Goal: Transaction & Acquisition: Purchase product/service

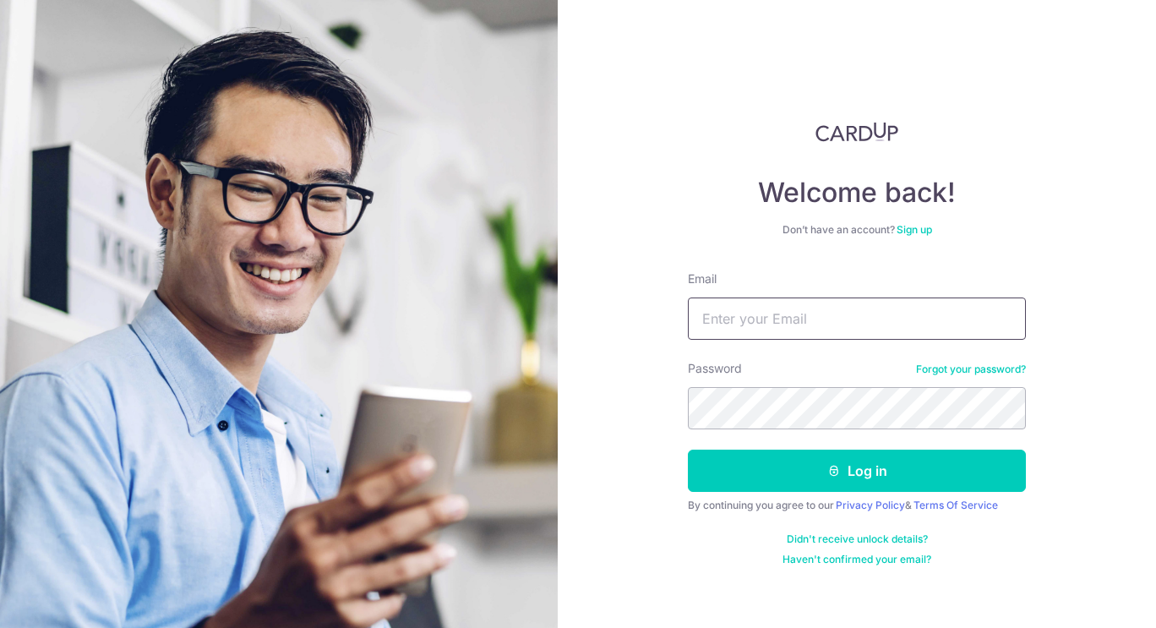
type input "[EMAIL_ADDRESS][DOMAIN_NAME]"
click at [843, 473] on button "Log in" at bounding box center [857, 471] width 338 height 42
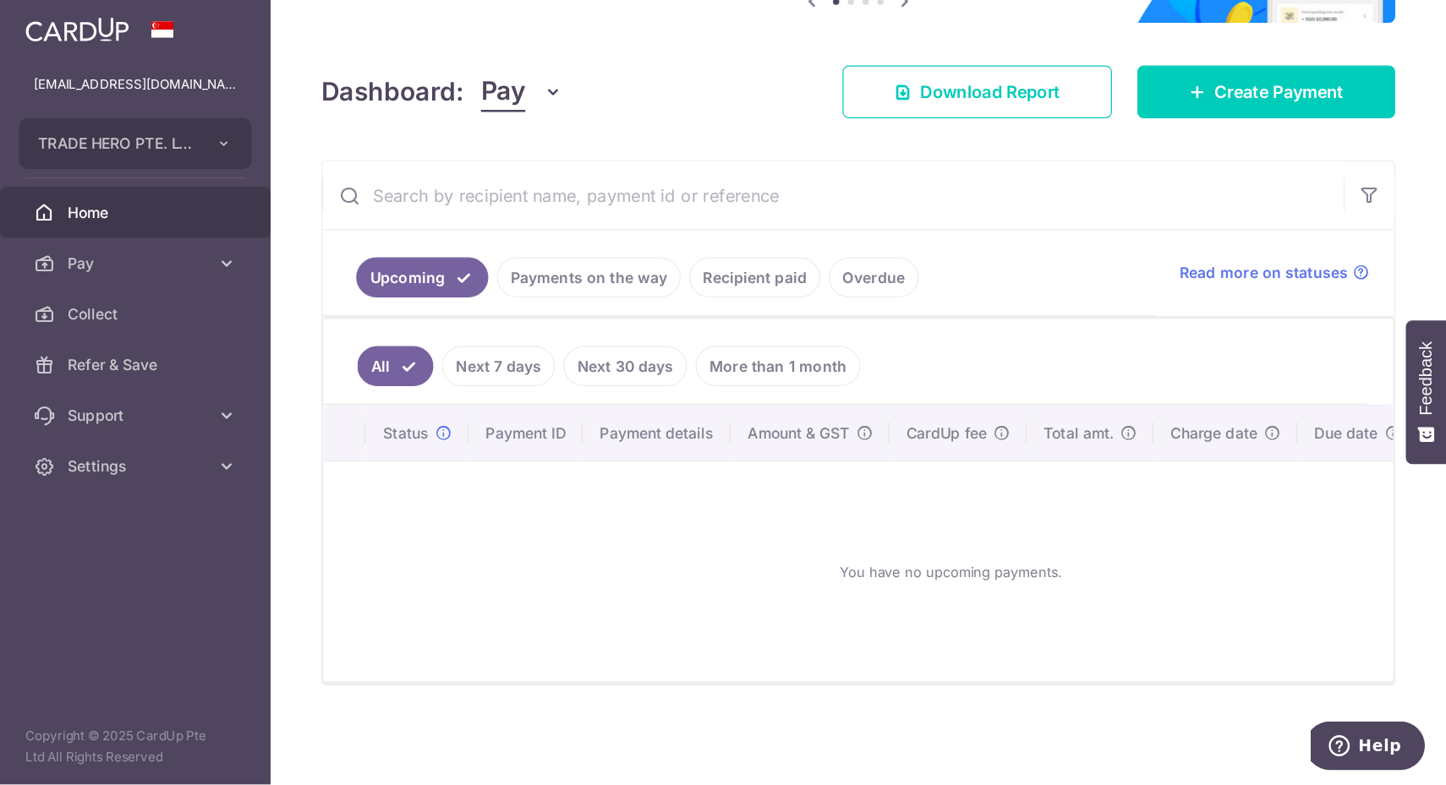
scroll to position [14, 0]
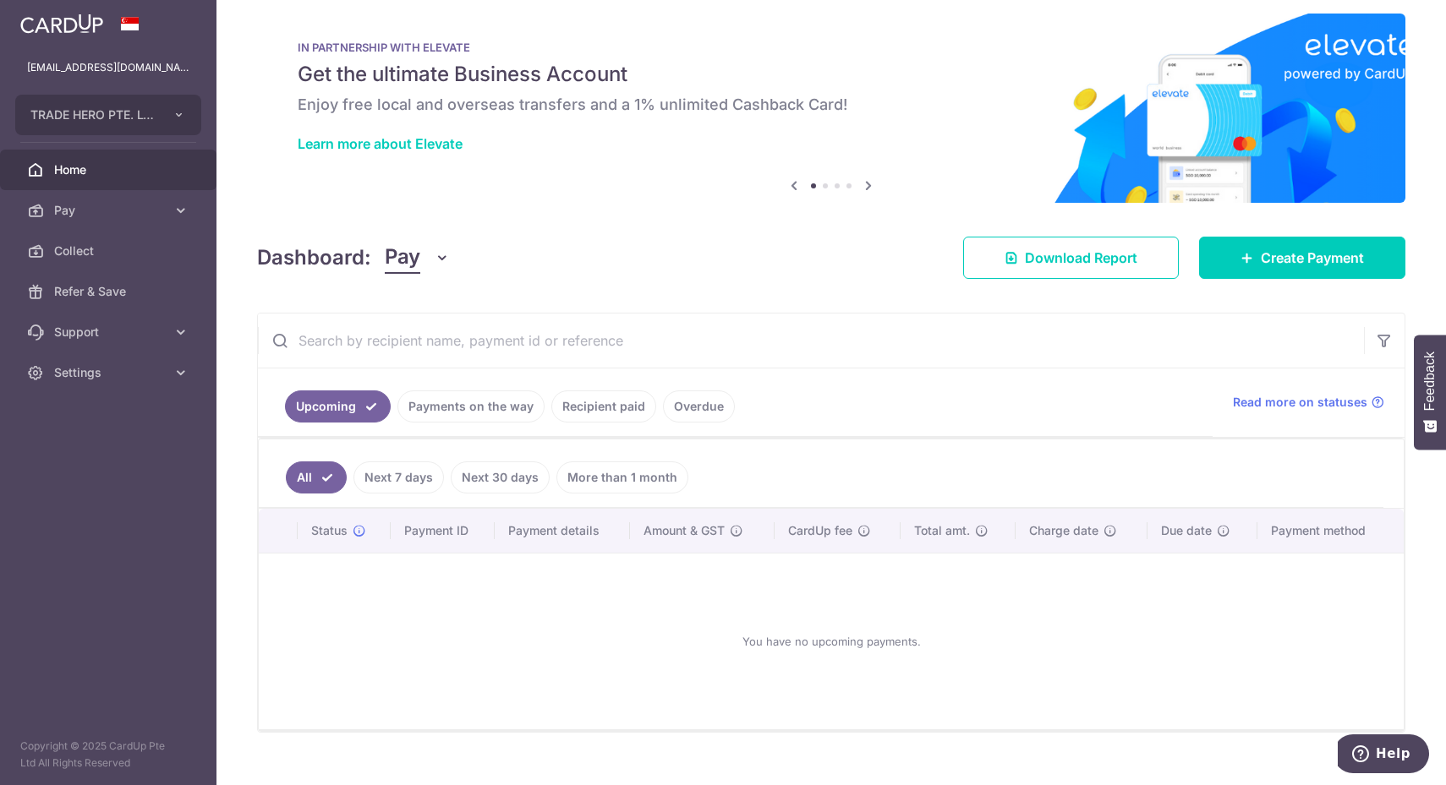
drag, startPoint x: 480, startPoint y: 406, endPoint x: 522, endPoint y: 416, distance: 42.6
click at [483, 408] on link "Payments on the way" at bounding box center [470, 407] width 147 height 32
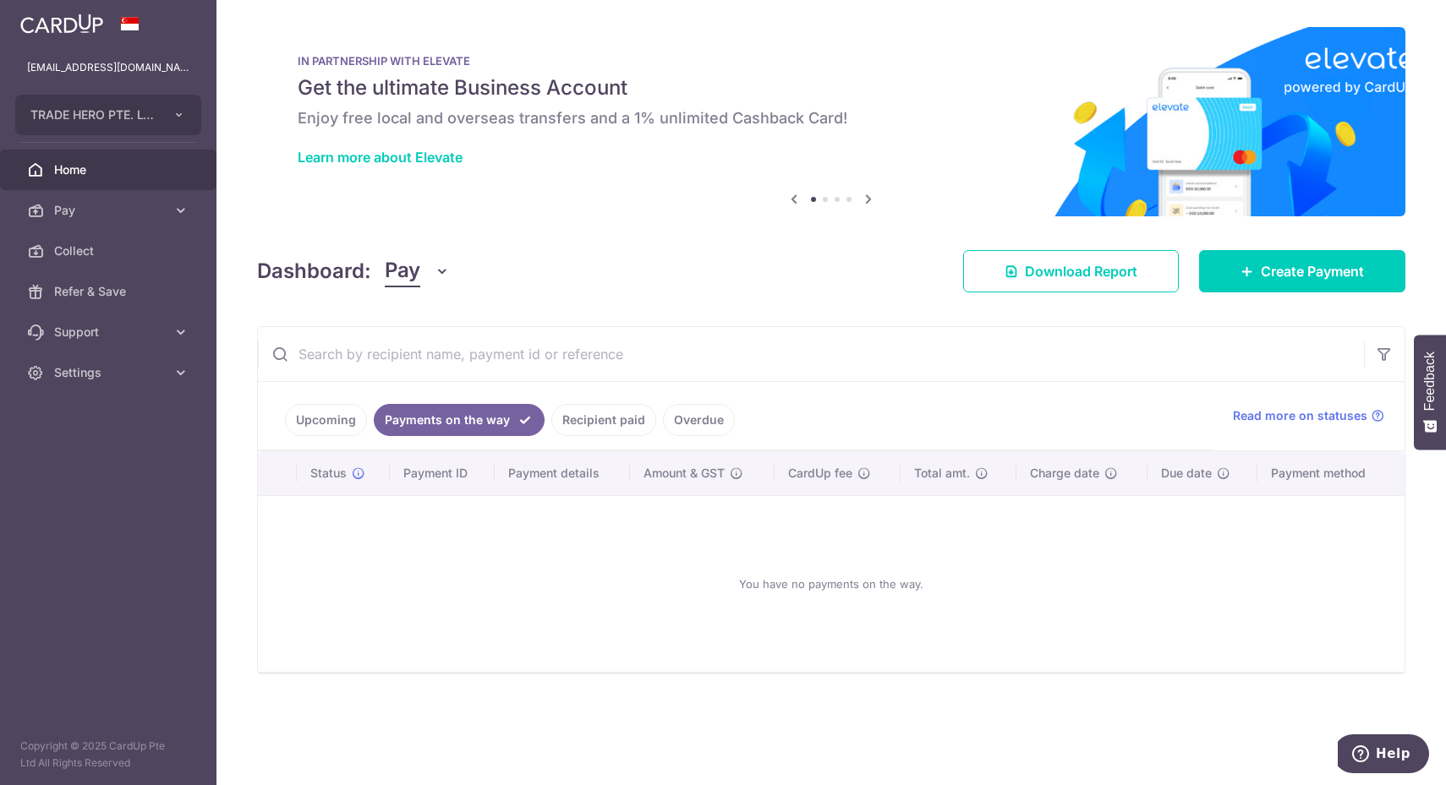
click at [588, 411] on link "Recipient paid" at bounding box center [603, 420] width 105 height 32
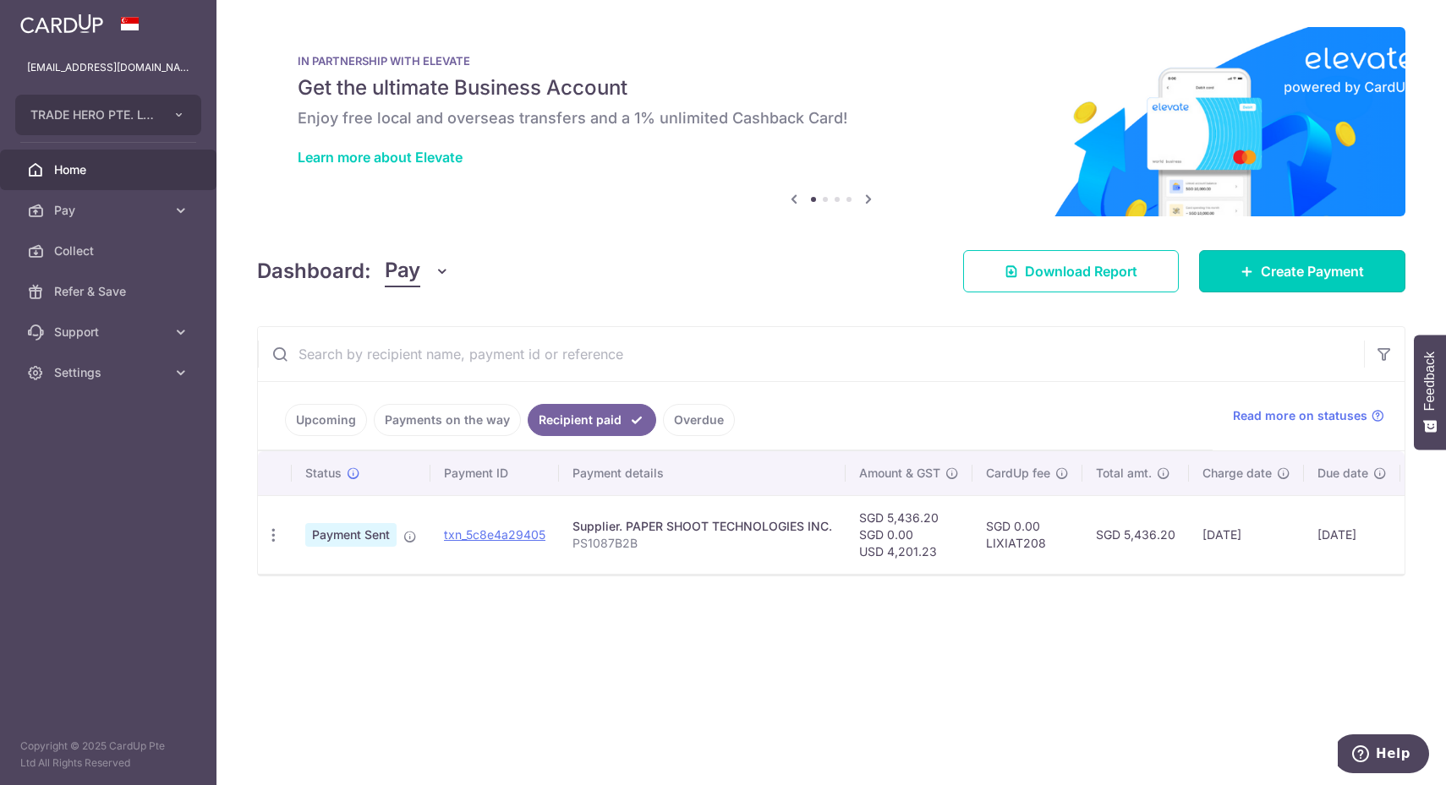
click at [1156, 259] on link "Create Payment" at bounding box center [1302, 271] width 206 height 42
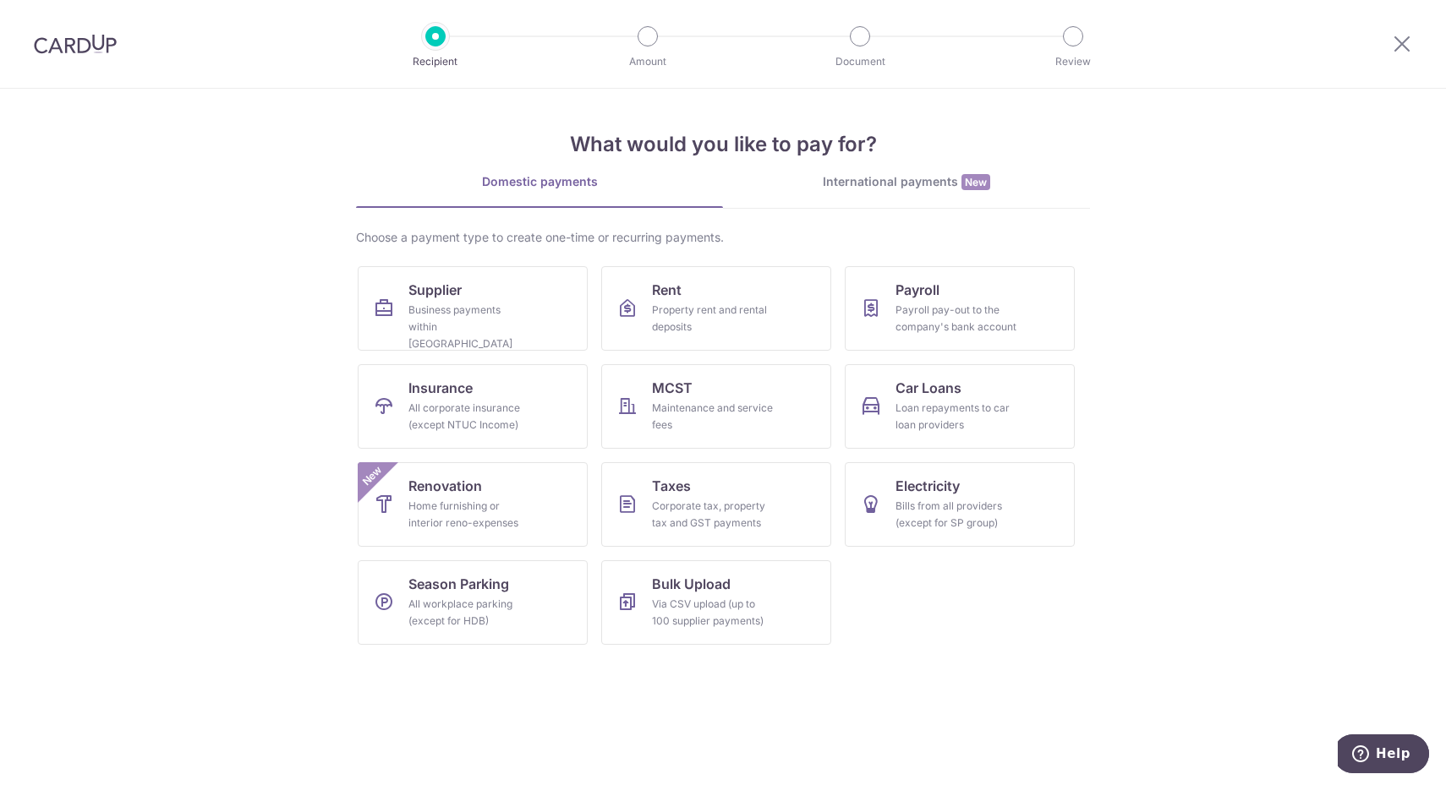
click at [899, 178] on div "International payments New" at bounding box center [906, 182] width 367 height 18
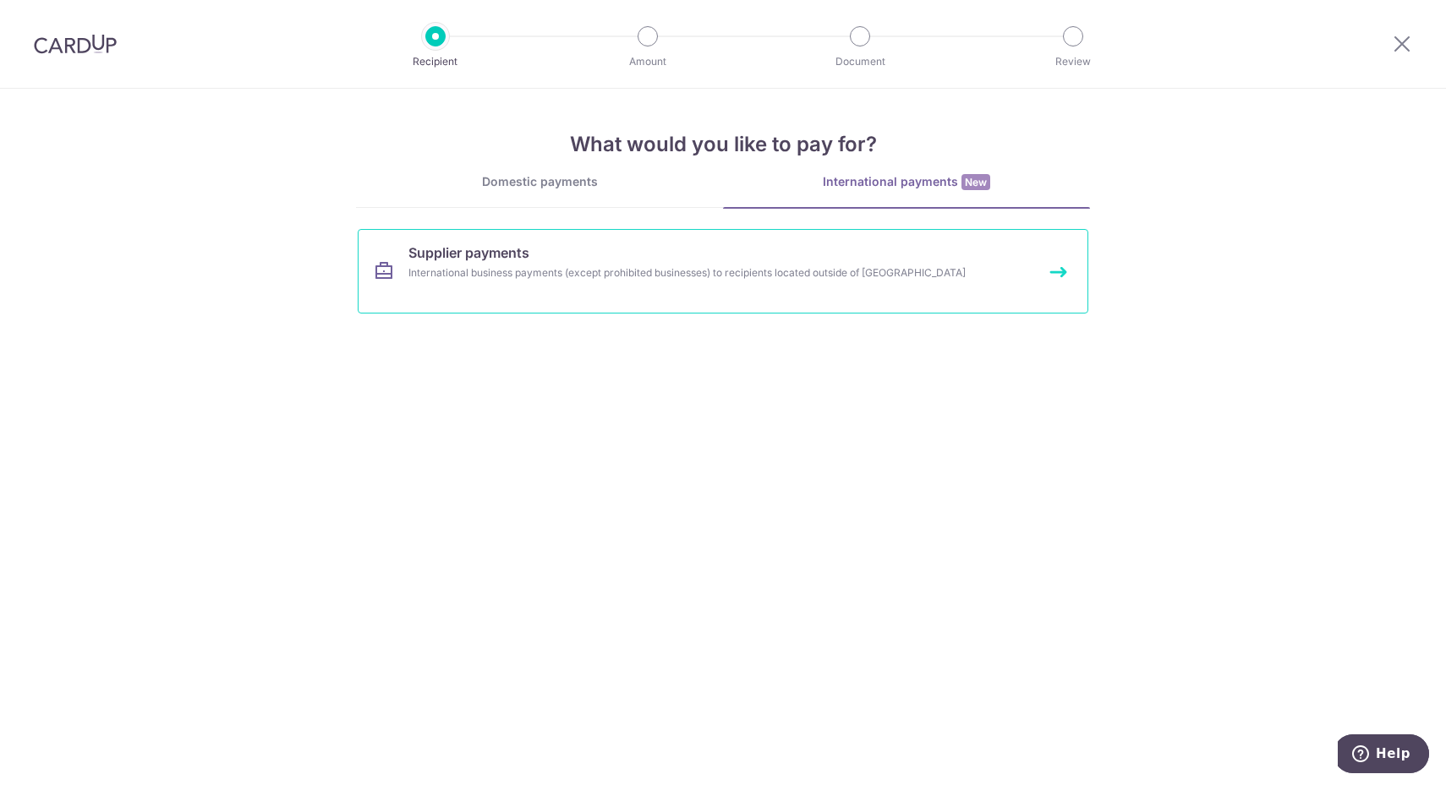
click at [522, 281] on link "Supplier payments International business payments (except prohibited businesses…" at bounding box center [723, 271] width 730 height 85
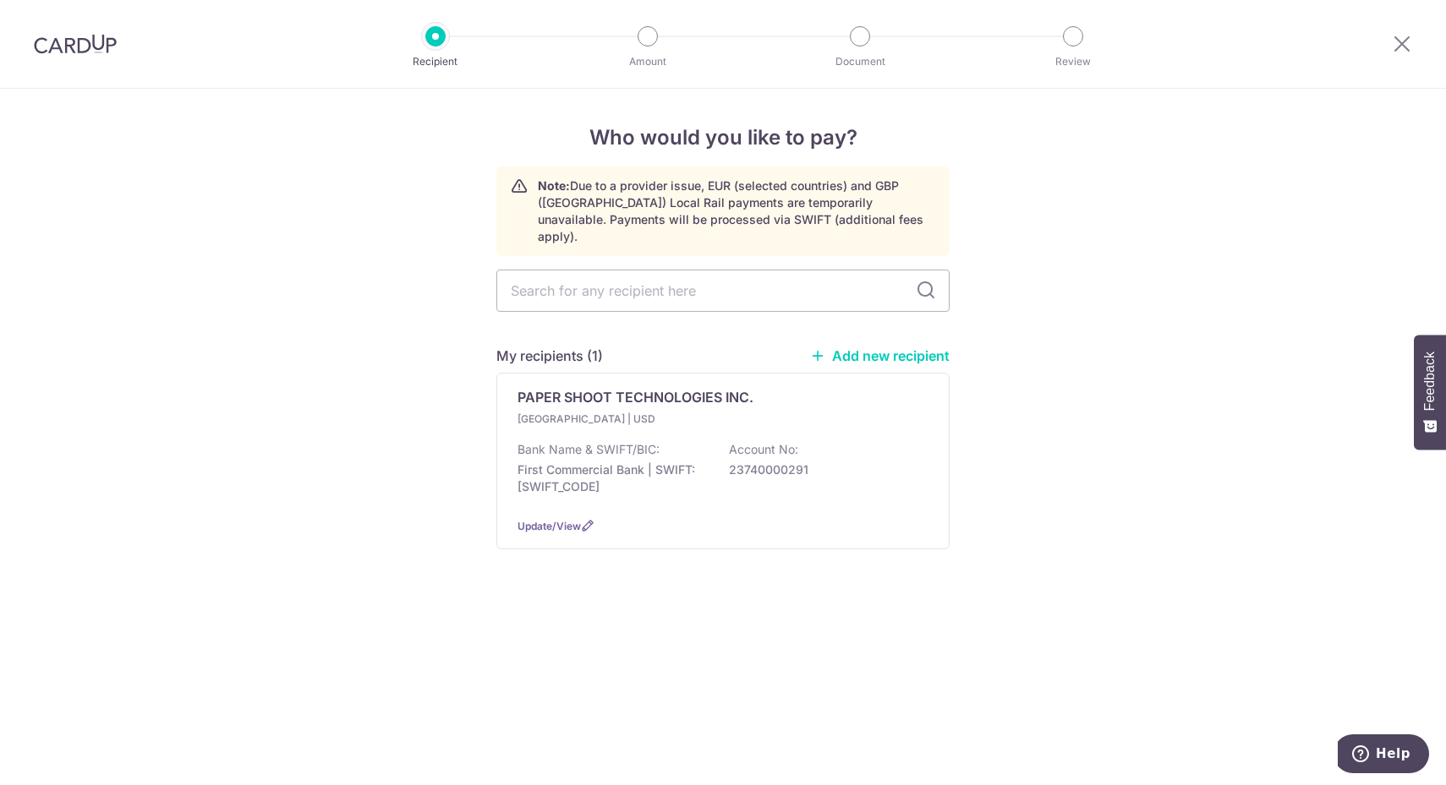
click at [661, 411] on p "Taiwan | USD" at bounding box center [617, 419] width 200 height 17
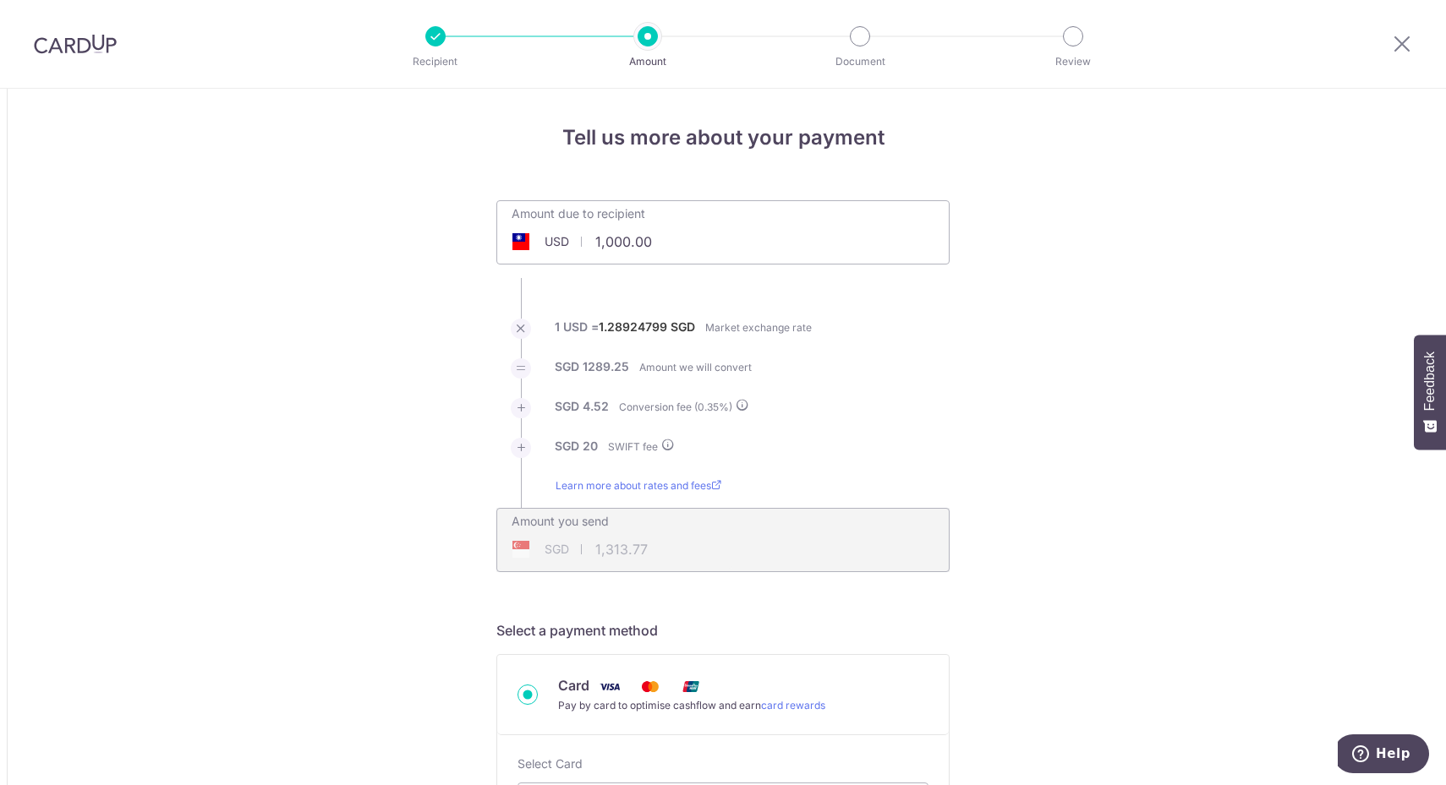
drag, startPoint x: 635, startPoint y: 239, endPoint x: 553, endPoint y: 237, distance: 82.0
click at [553, 237] on div "USD 1,000.00 1000" at bounding box center [627, 241] width 261 height 39
type input "3,019.21"
type input "3,926.18"
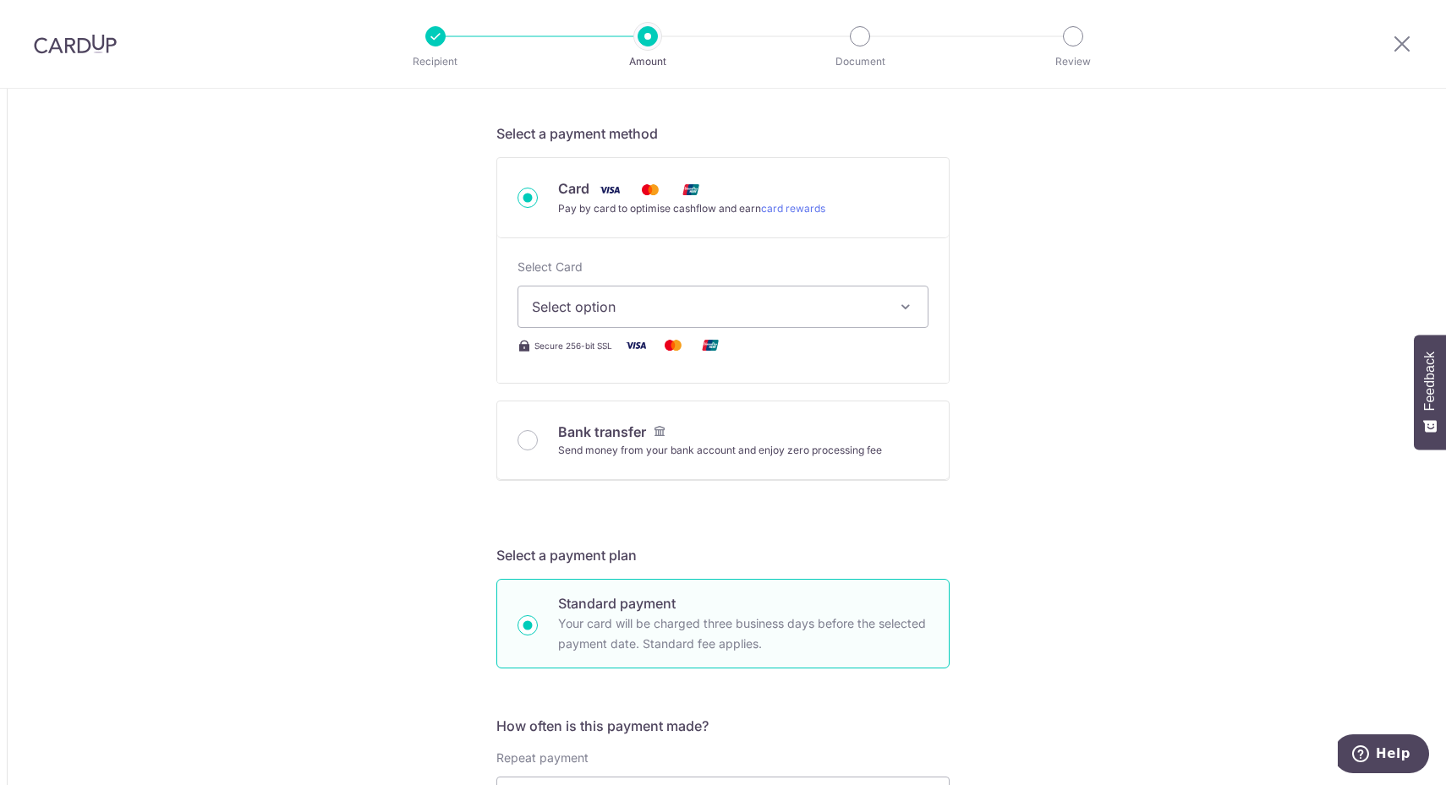
scroll to position [423, 0]
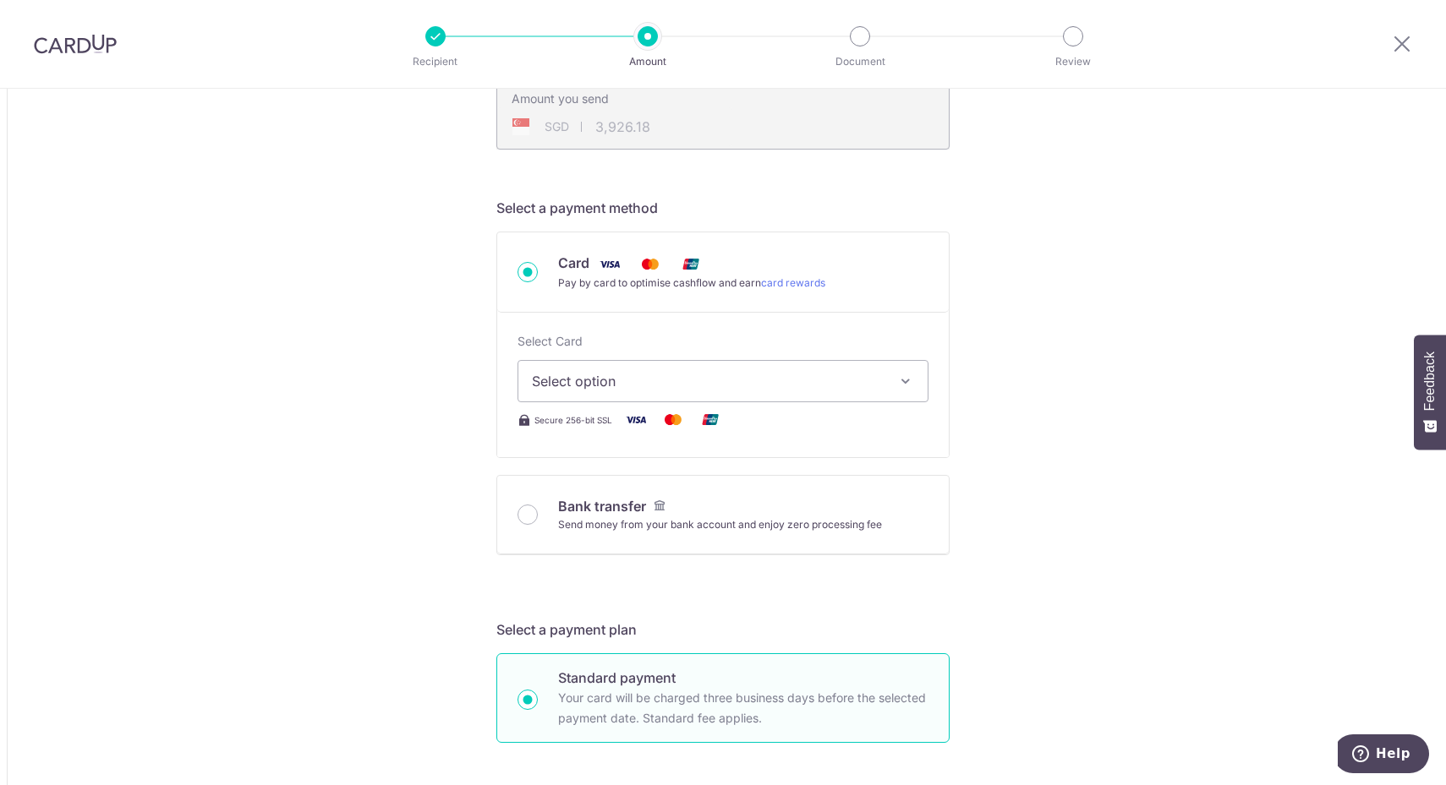
click at [785, 361] on button "Select option" at bounding box center [722, 381] width 411 height 42
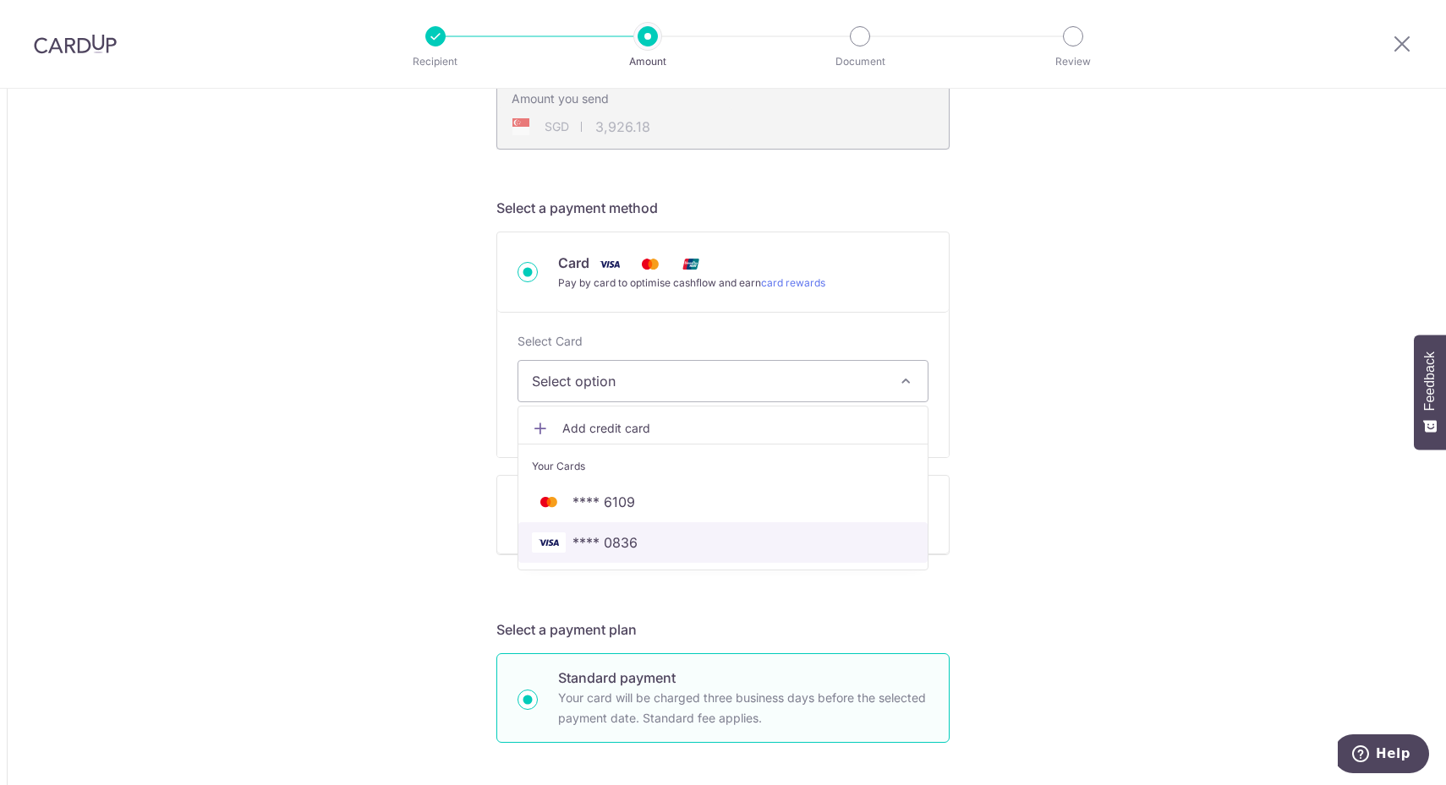
click at [865, 540] on span "**** 0836" at bounding box center [723, 543] width 382 height 20
type input "3,019.21"
type input "3,926.16"
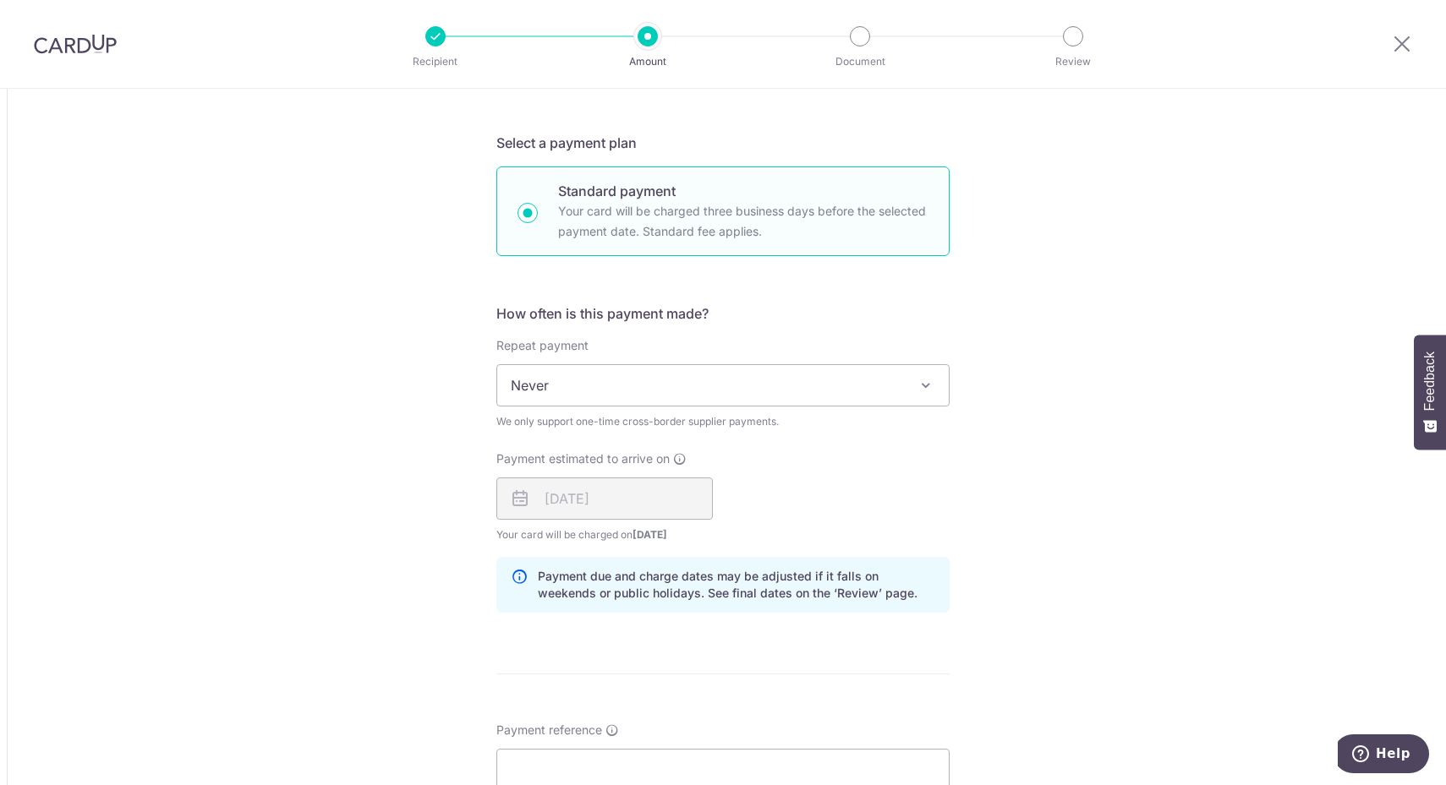
scroll to position [1162, 0]
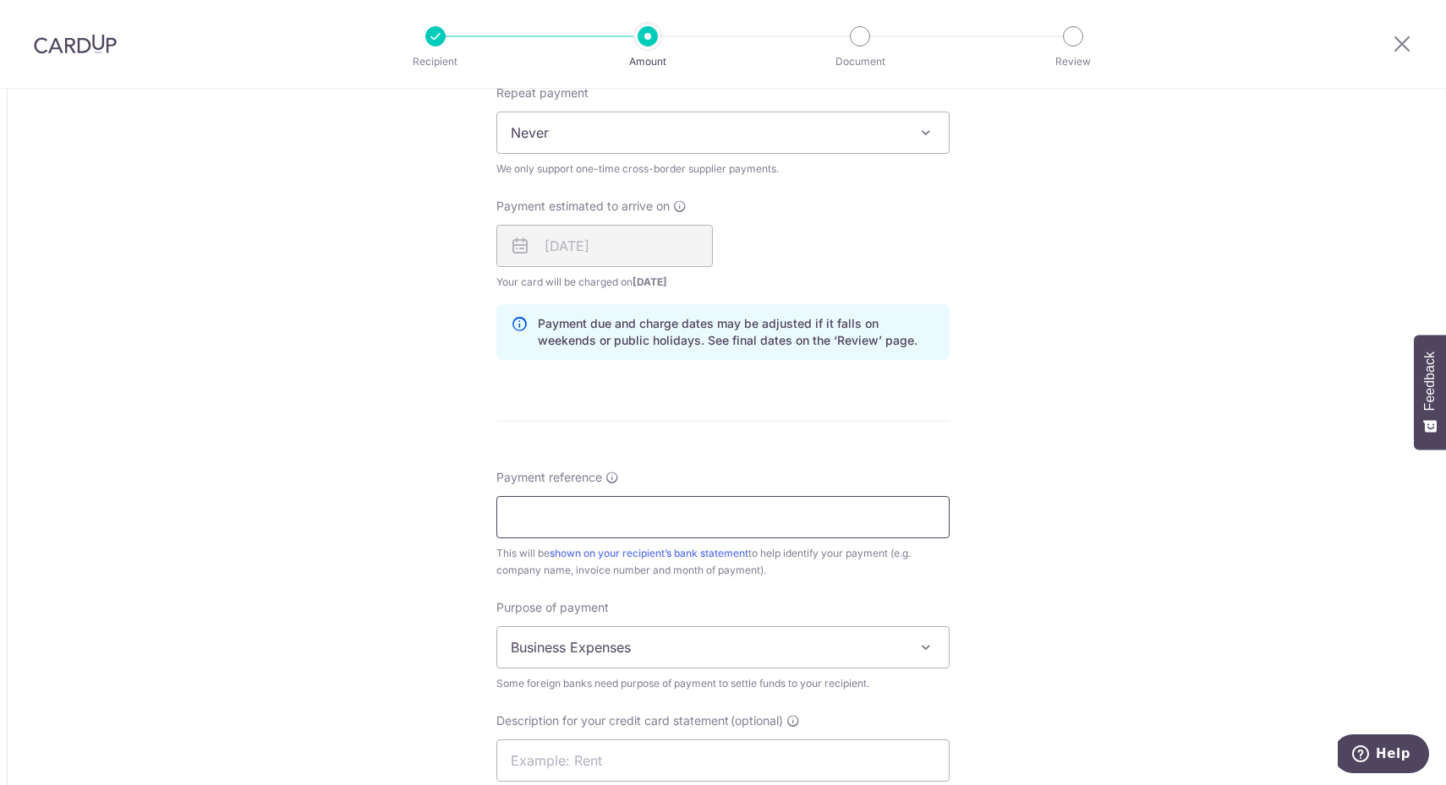
click at [685, 512] on input "Payment reference" at bounding box center [722, 517] width 453 height 42
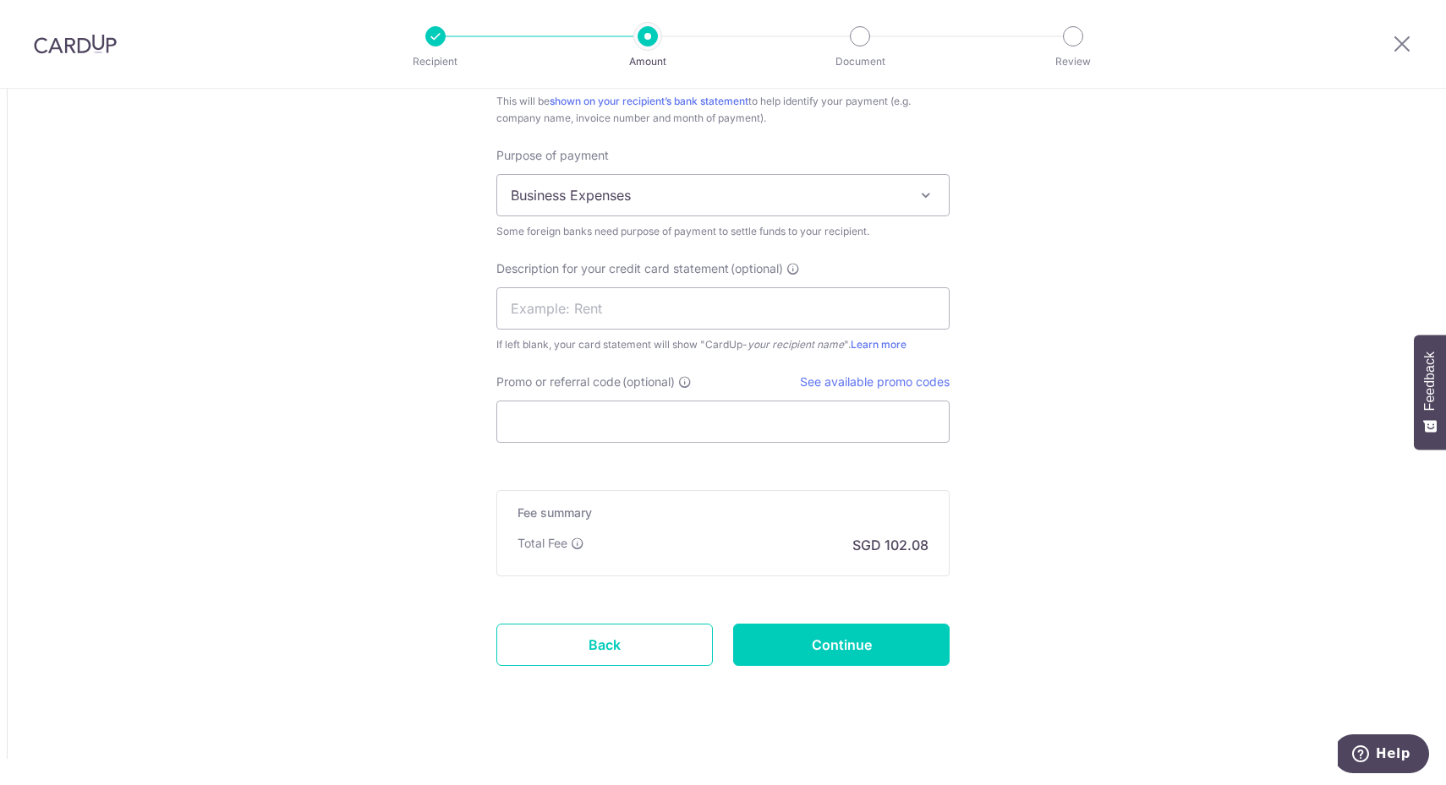
scroll to position [1616, 0]
type input "PI57SG"
click at [768, 303] on input "text" at bounding box center [722, 307] width 453 height 42
type input "PI57SG"
click at [862, 415] on input "Promo or referral code (optional)" at bounding box center [722, 420] width 453 height 42
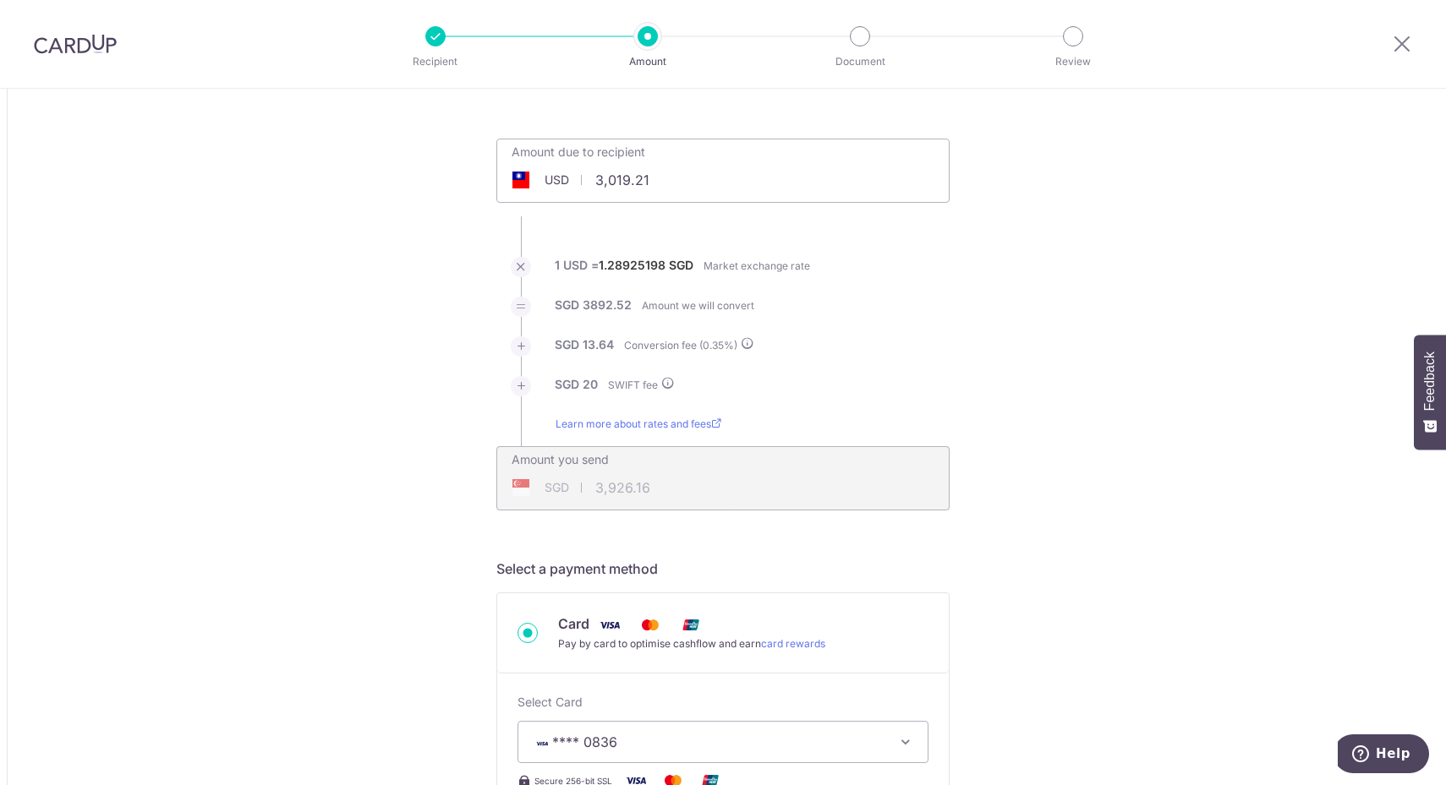
scroll to position [60, 0]
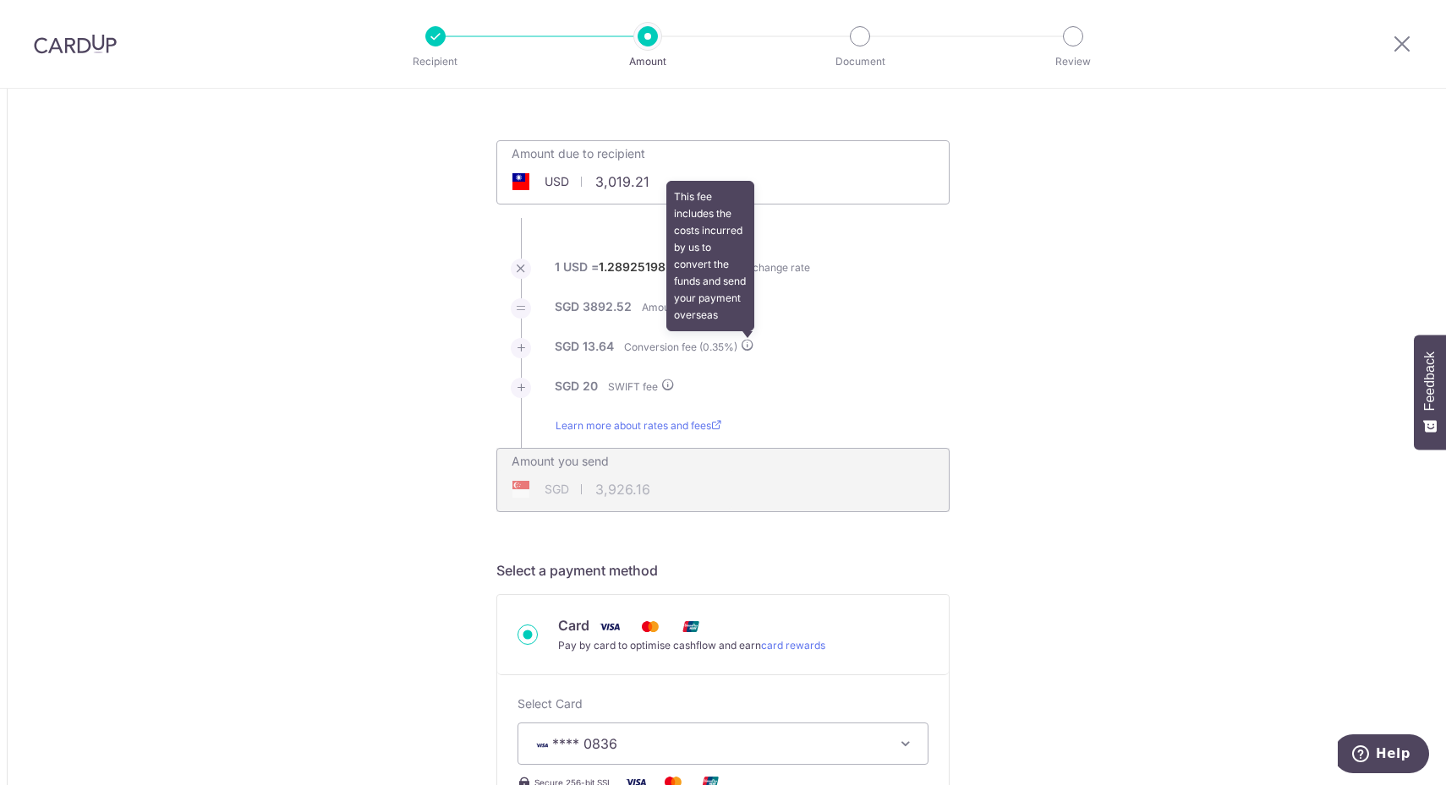
type input "LX179"
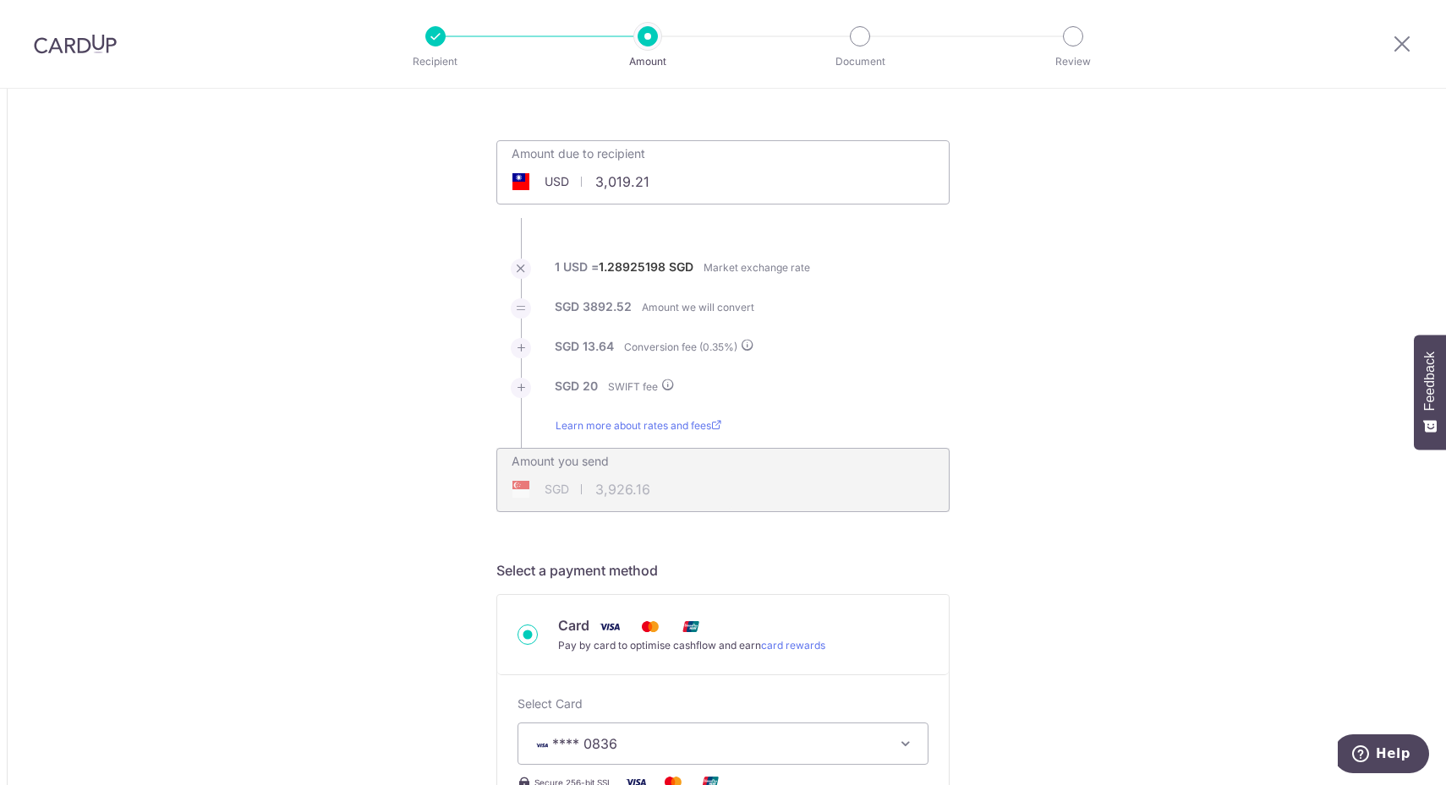
click at [753, 344] on li "SGD 13.64 Conversion fee ( 0.35 %)" at bounding box center [722, 358] width 453 height 40
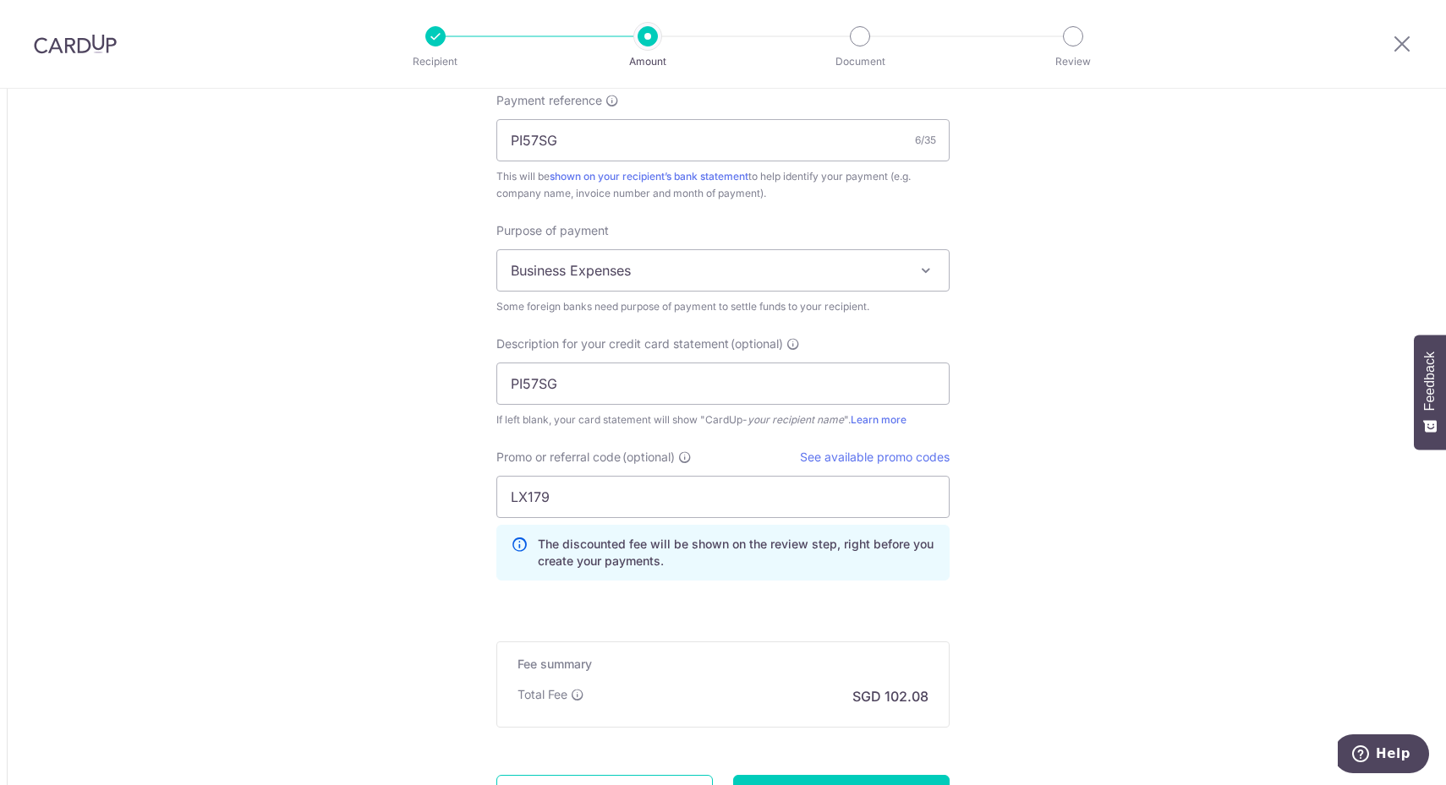
scroll to position [1692, 0]
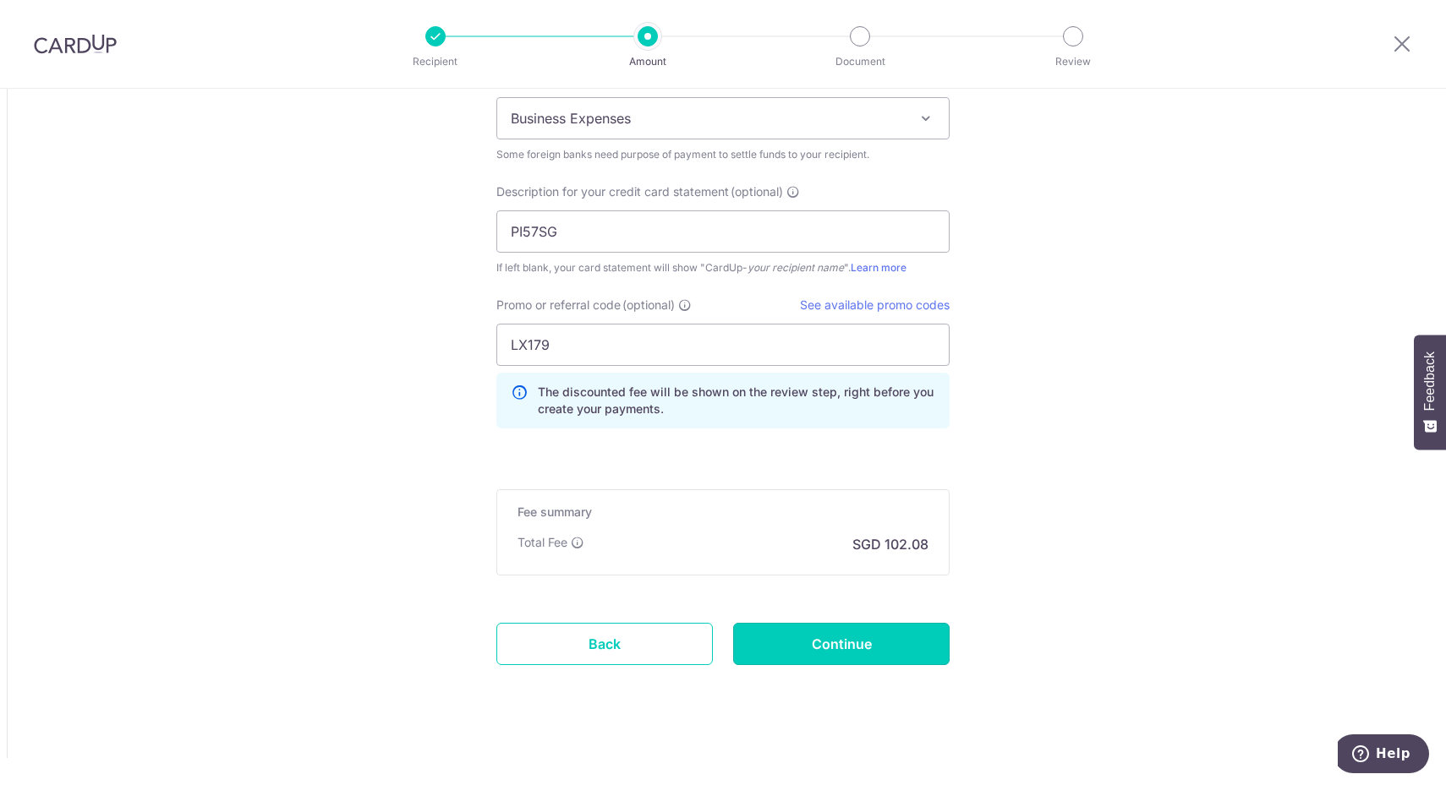
click at [865, 643] on input "Continue" at bounding box center [841, 644] width 216 height 42
type input "Create Schedule"
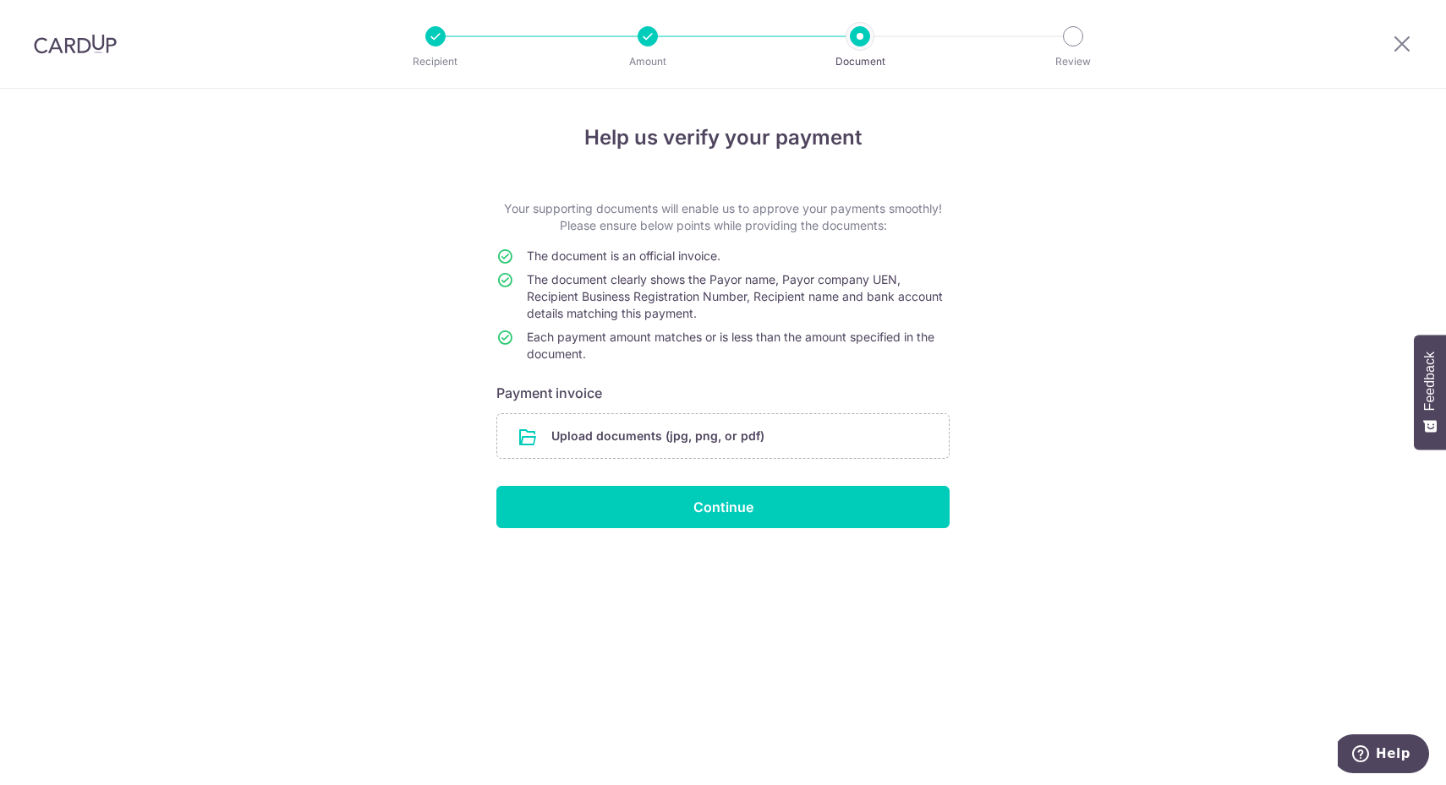
click at [750, 432] on input "file" at bounding box center [722, 436] width 451 height 44
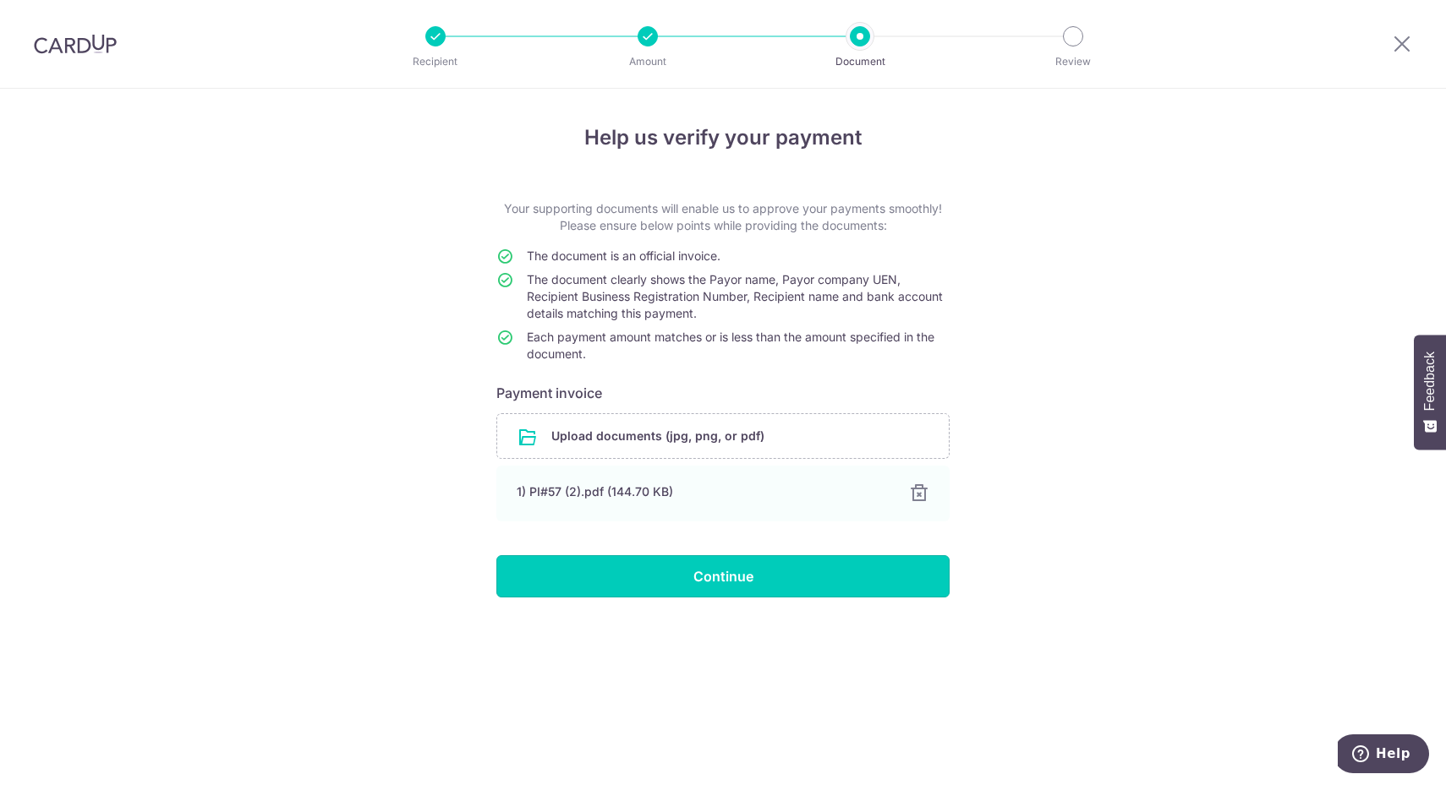
click at [816, 577] on input "Continue" at bounding box center [722, 576] width 453 height 42
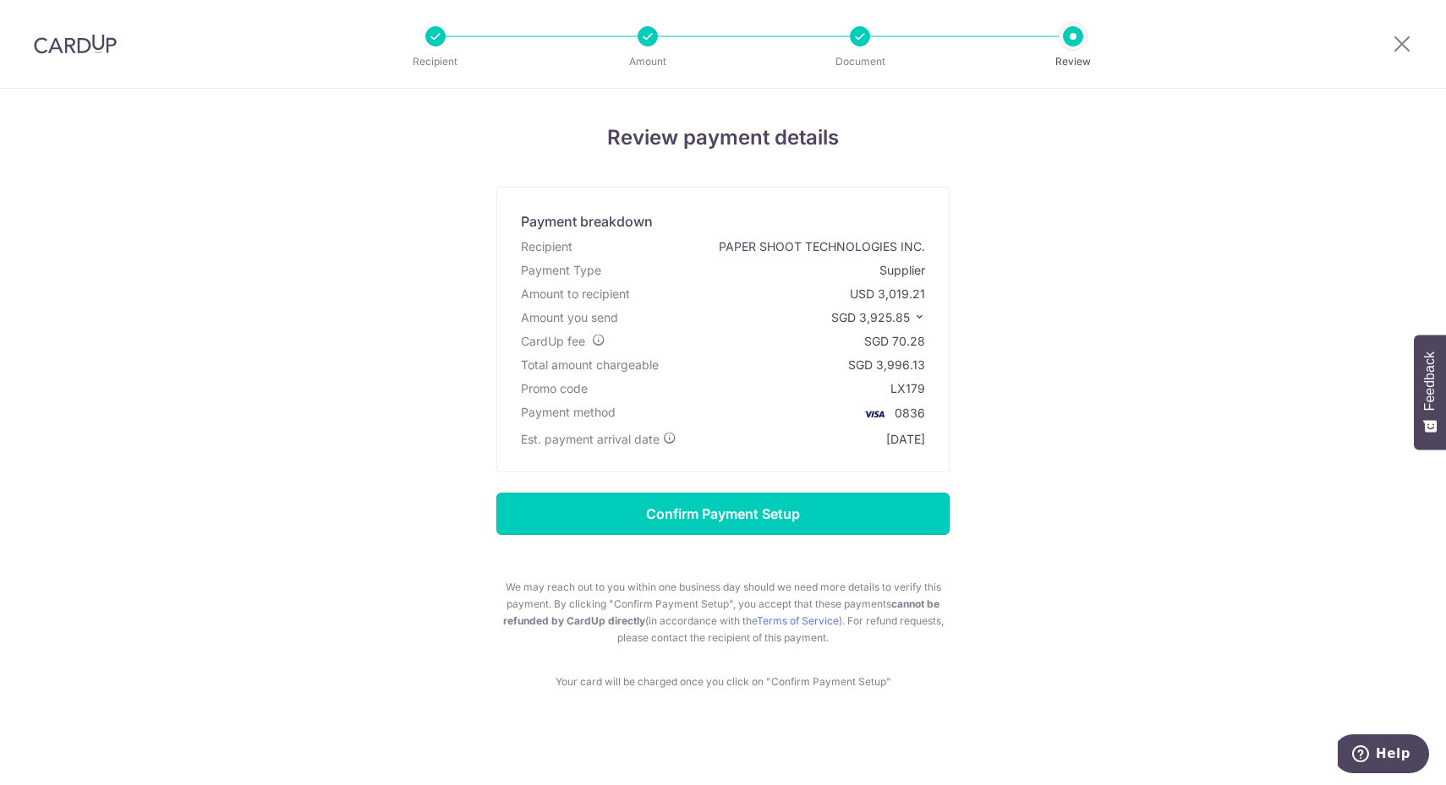
click at [795, 508] on input "Confirm Payment Setup" at bounding box center [722, 514] width 453 height 42
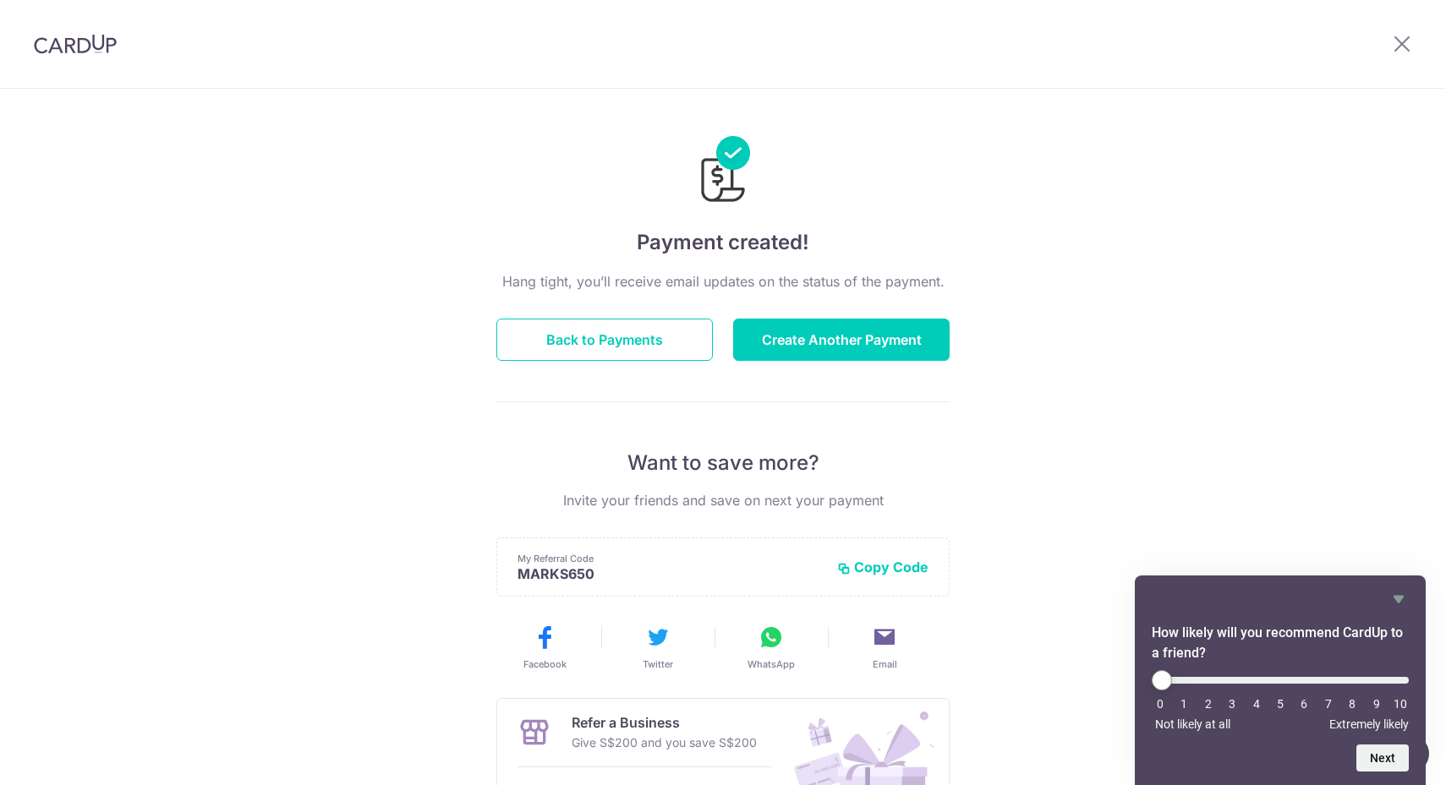
click at [1402, 596] on icon "Hide survey" at bounding box center [1398, 600] width 10 height 8
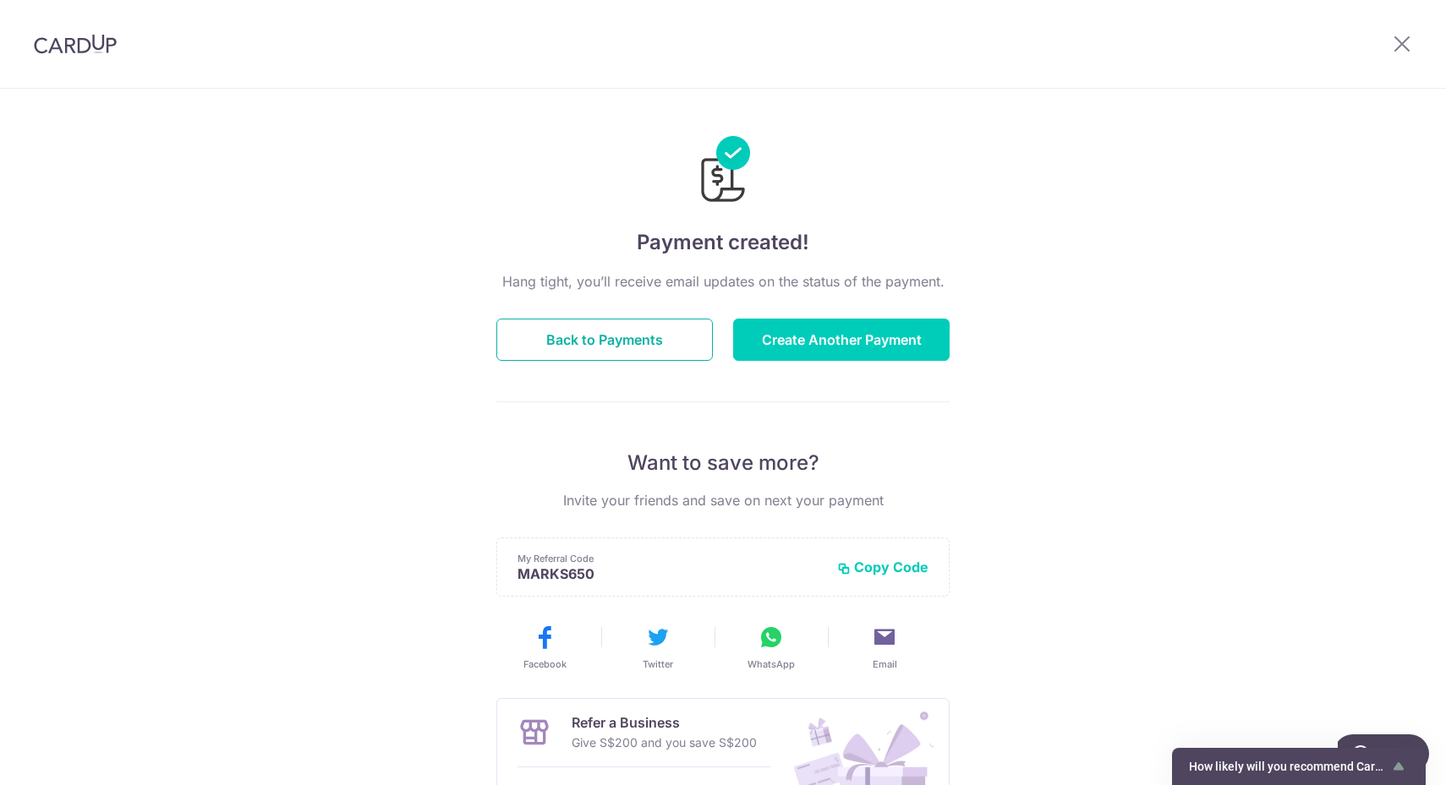
click at [618, 339] on button "Back to Payments" at bounding box center [604, 340] width 216 height 42
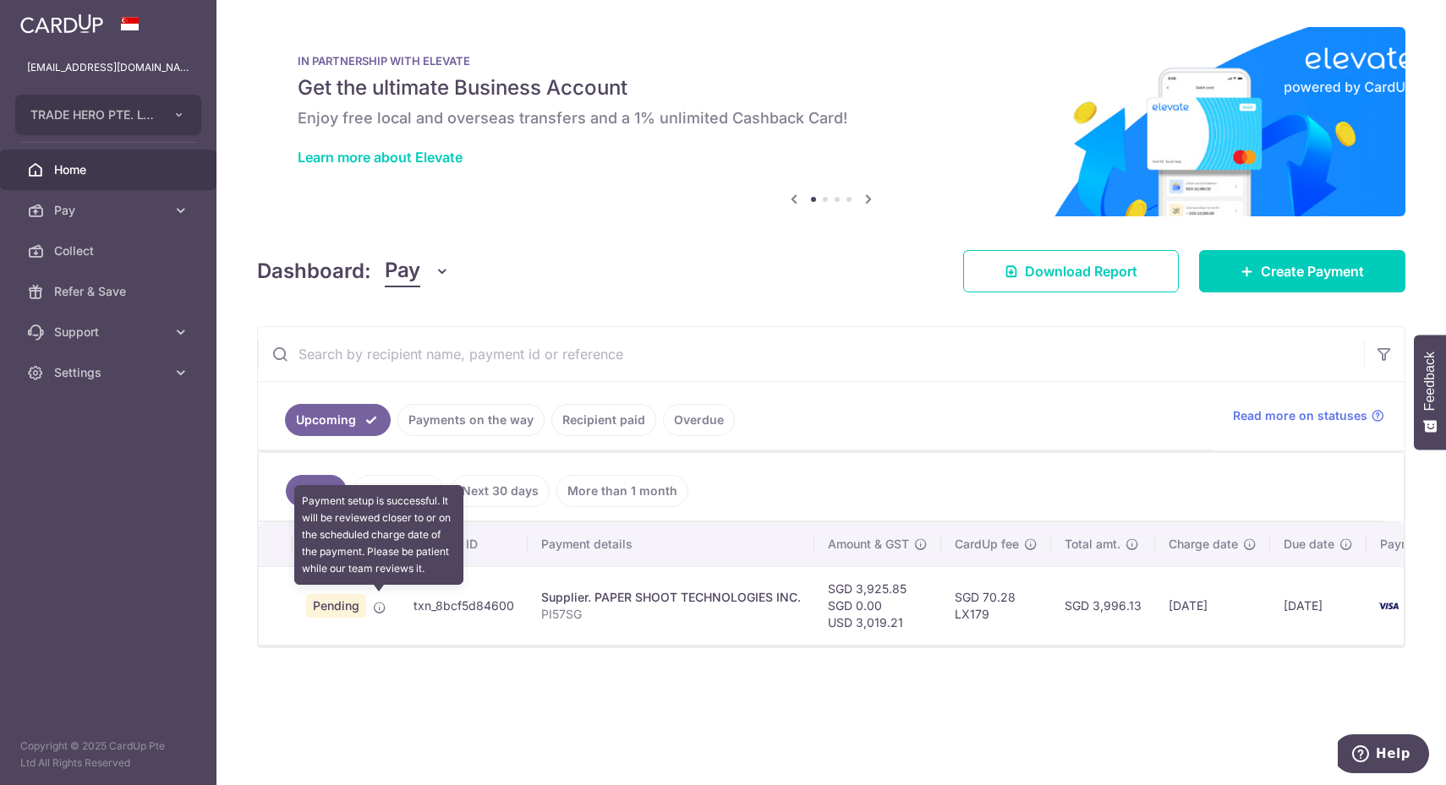
click at [377, 605] on icon at bounding box center [380, 608] width 14 height 14
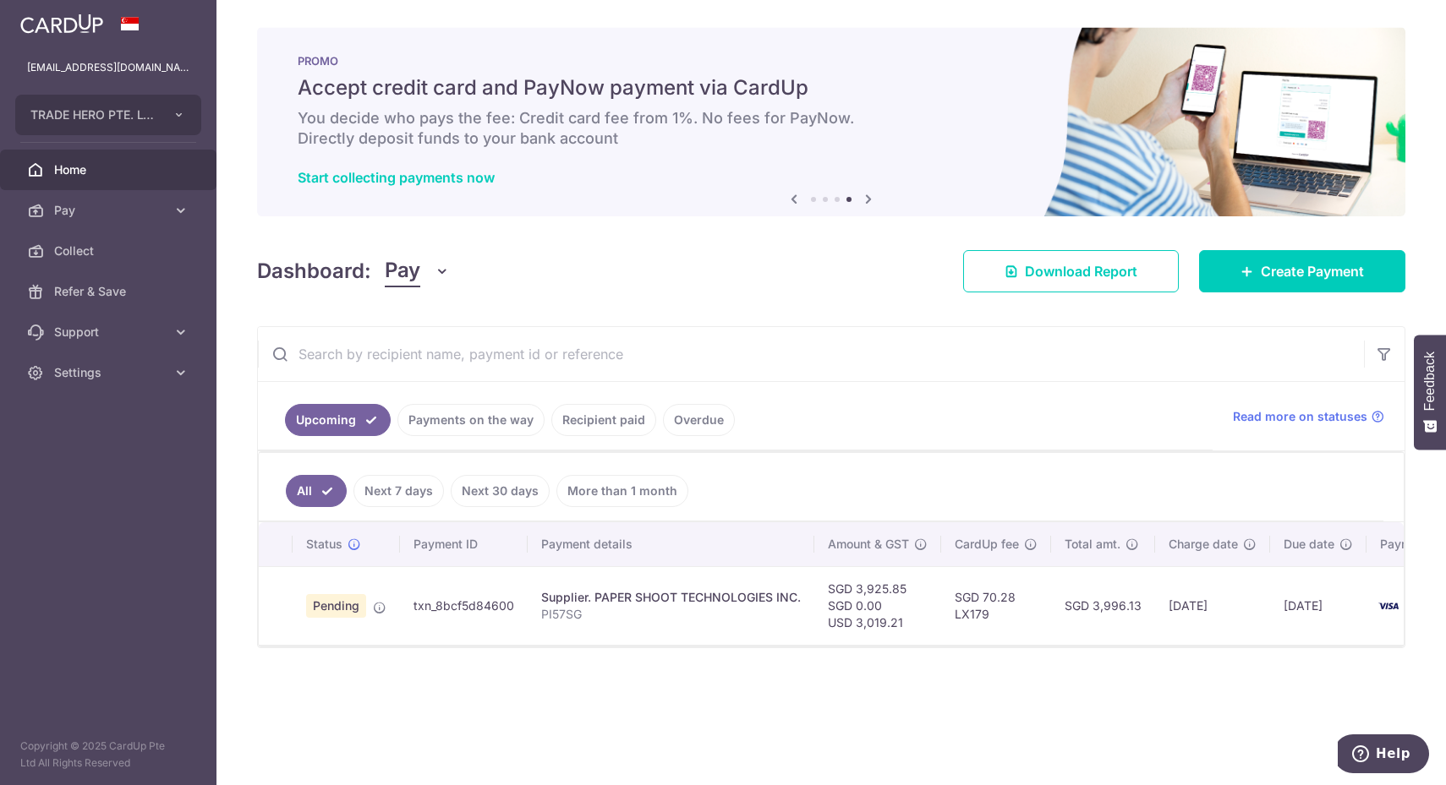
click at [88, 181] on link "Home" at bounding box center [108, 170] width 216 height 41
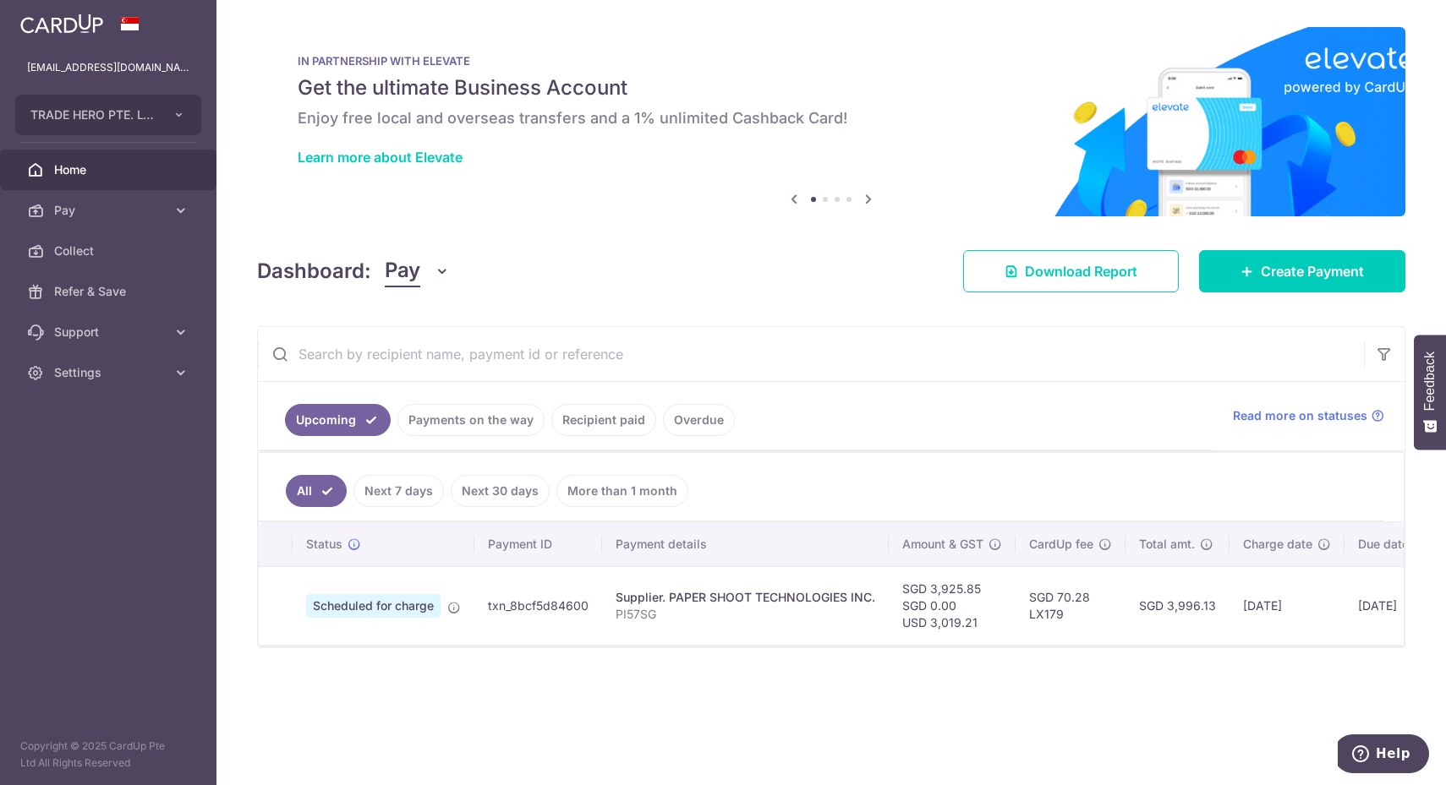
click at [486, 407] on link "Payments on the way" at bounding box center [470, 420] width 147 height 32
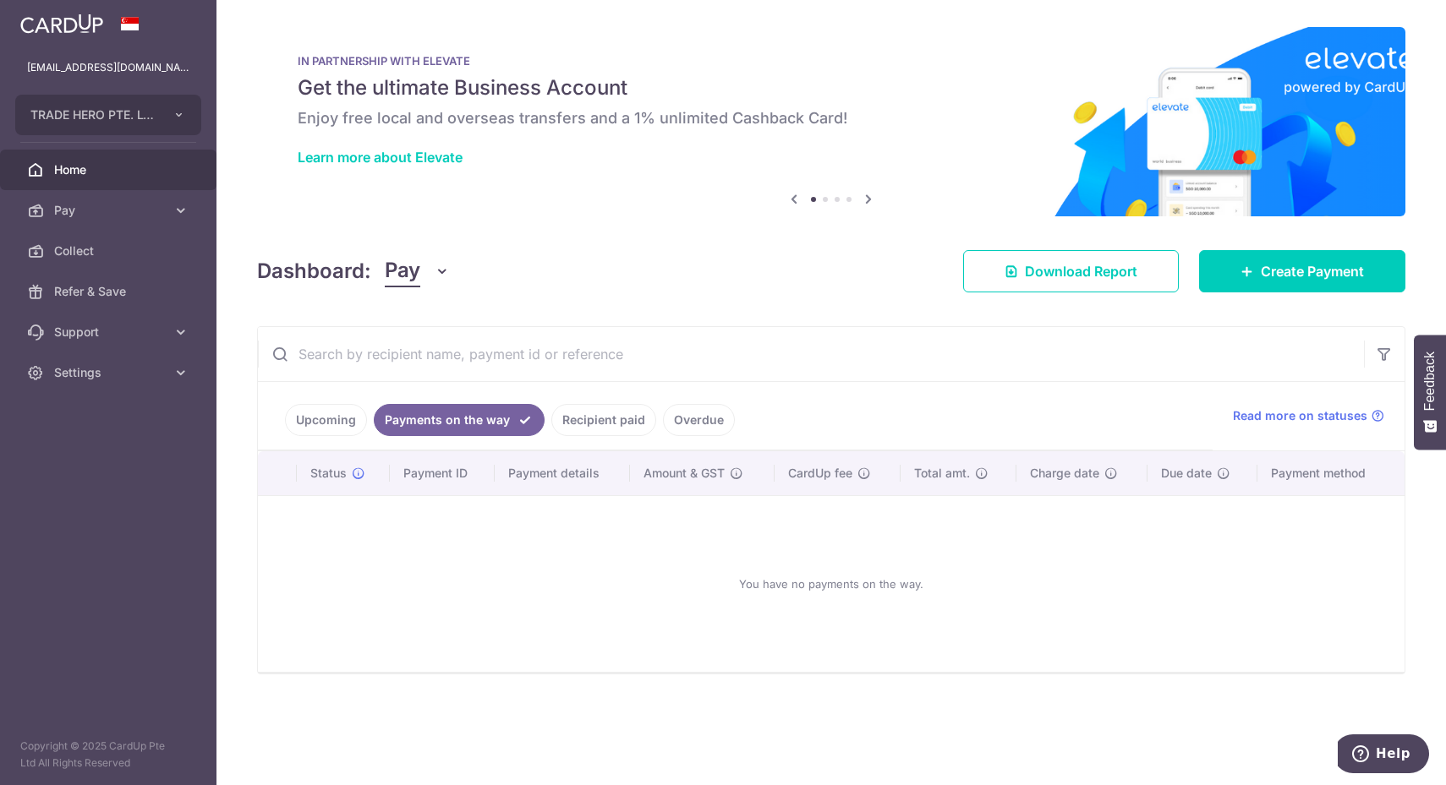
click at [594, 411] on ul "Upcoming Payments on the way Recipient paid Overdue" at bounding box center [735, 416] width 954 height 68
click at [594, 411] on link "Recipient paid" at bounding box center [603, 420] width 105 height 32
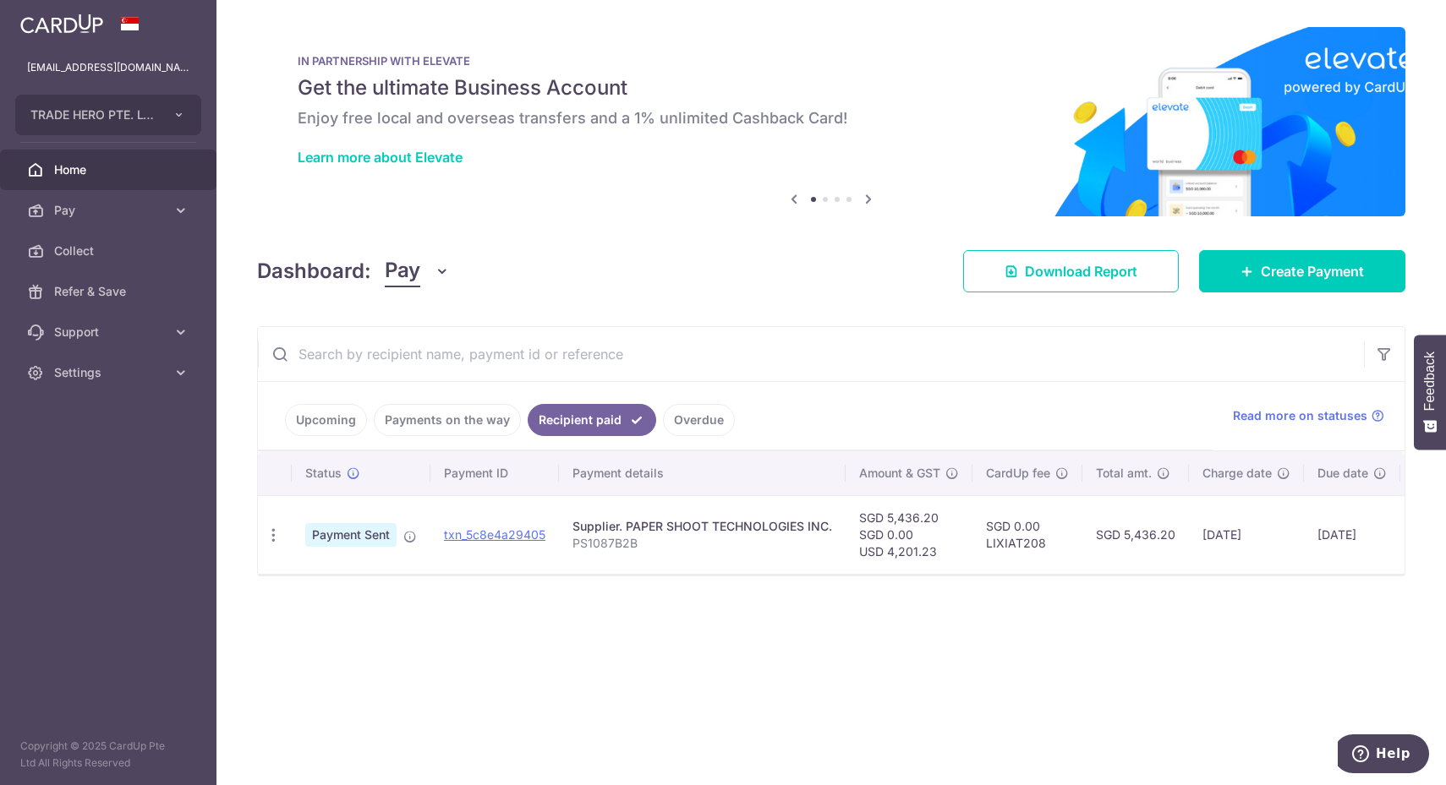
click at [325, 424] on link "Upcoming" at bounding box center [326, 420] width 82 height 32
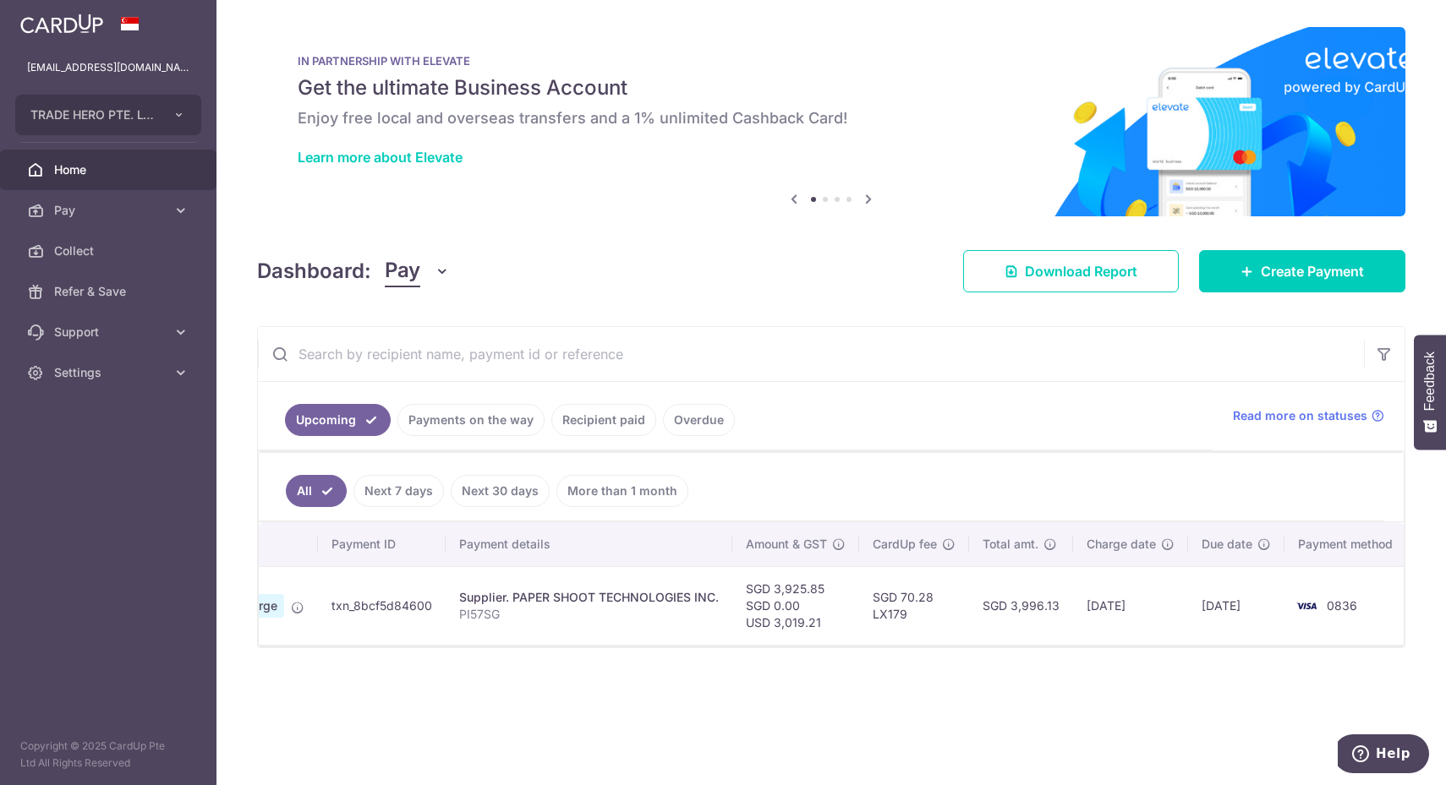
scroll to position [0, 29]
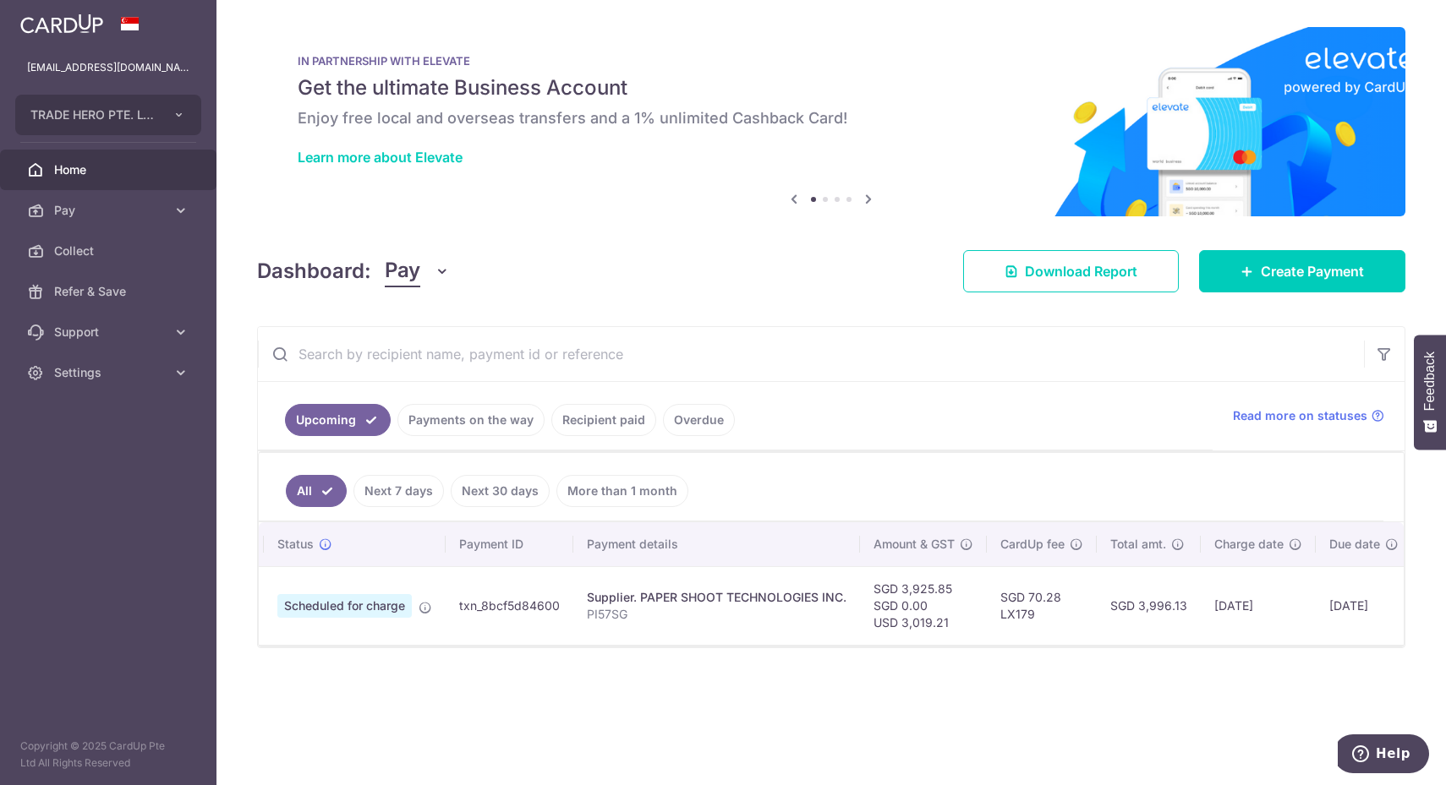
drag, startPoint x: 630, startPoint y: 664, endPoint x: 513, endPoint y: 664, distance: 116.7
click at [513, 664] on div "× Pause Schedule Pause all future payments in this series Pause just this one p…" at bounding box center [830, 392] width 1229 height 785
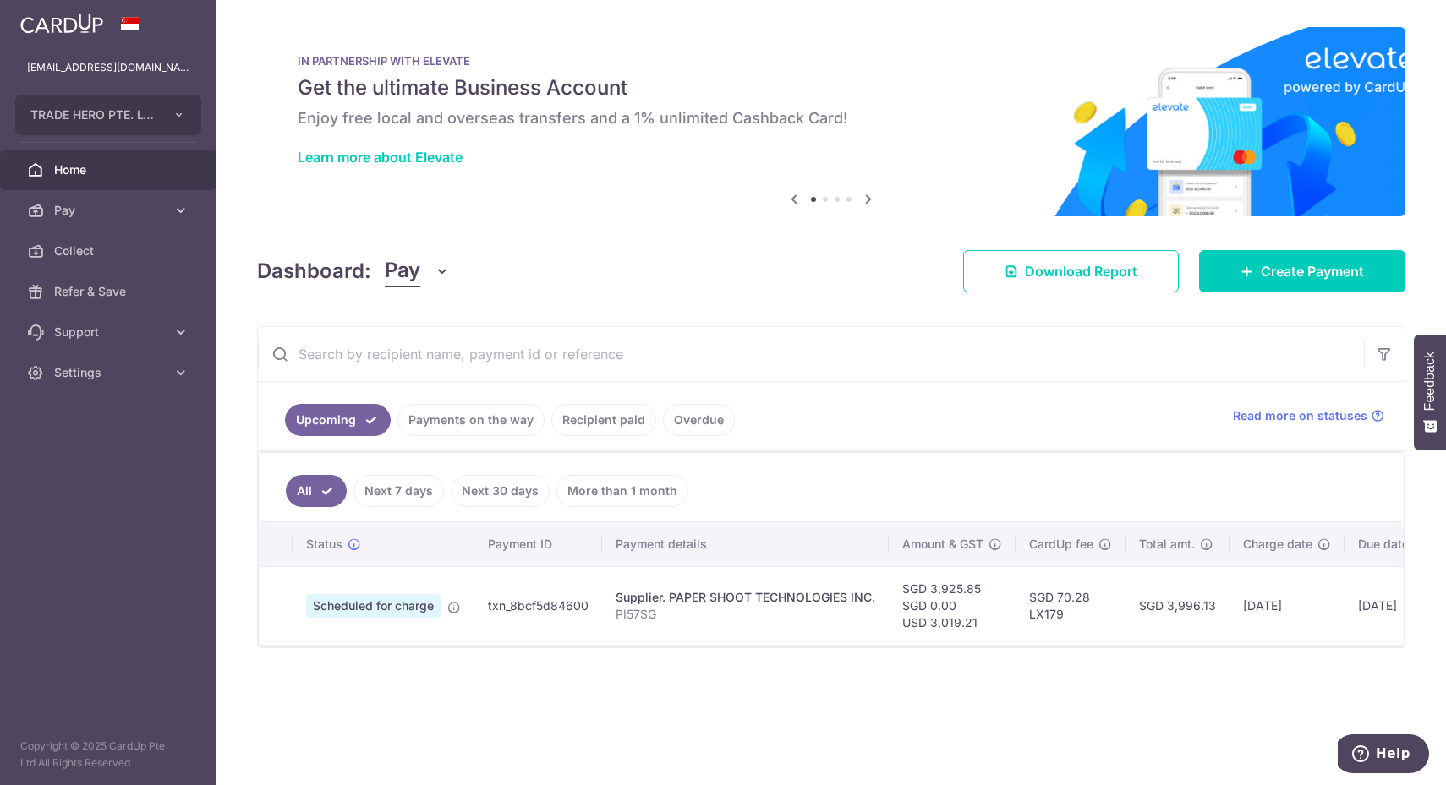
drag, startPoint x: 1197, startPoint y: 597, endPoint x: 1165, endPoint y: 593, distance: 32.4
click at [1165, 593] on td "SGD 3,996.13" at bounding box center [1177, 605] width 104 height 79
copy td "3,996.13"
click at [583, 429] on link "Recipient paid" at bounding box center [603, 420] width 105 height 32
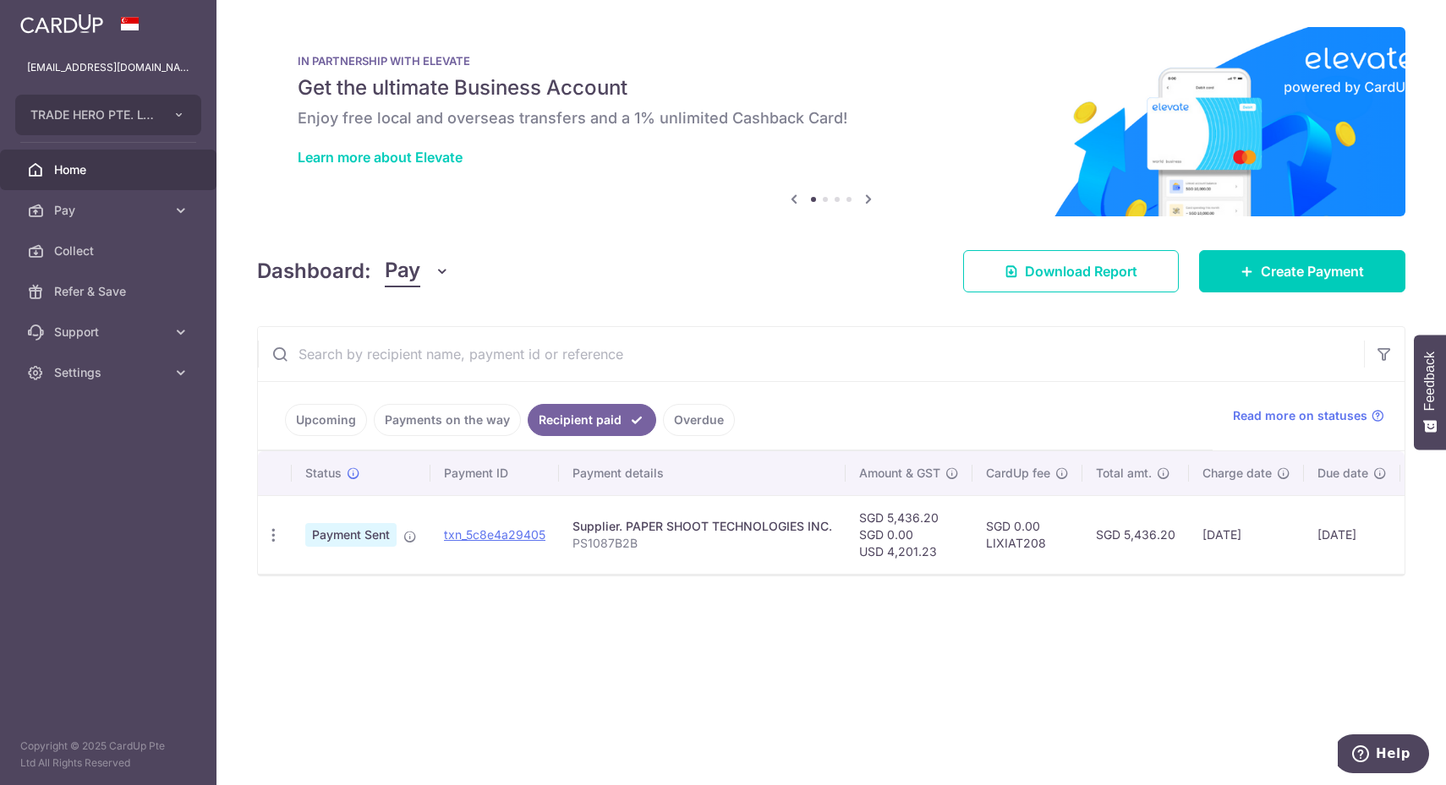
drag, startPoint x: 1171, startPoint y: 528, endPoint x: 1120, endPoint y: 529, distance: 50.7
click at [1120, 529] on td "SGD 5,436.20" at bounding box center [1135, 534] width 107 height 79
click at [1009, 328] on input "text" at bounding box center [811, 354] width 1106 height 54
click at [336, 415] on link "Upcoming" at bounding box center [326, 420] width 82 height 32
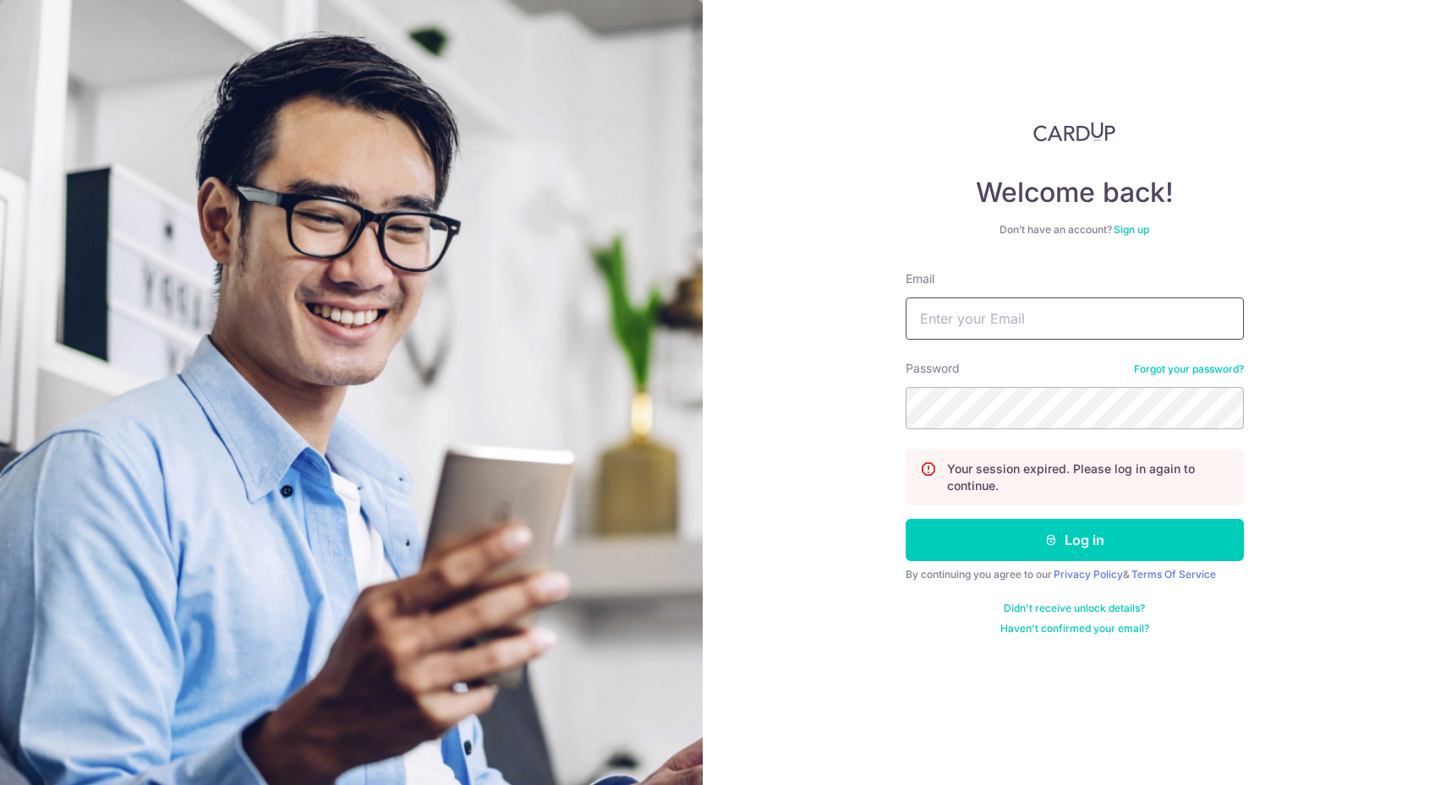
type input "[EMAIL_ADDRESS][DOMAIN_NAME]"
click at [1085, 544] on button "Log in" at bounding box center [1074, 540] width 338 height 42
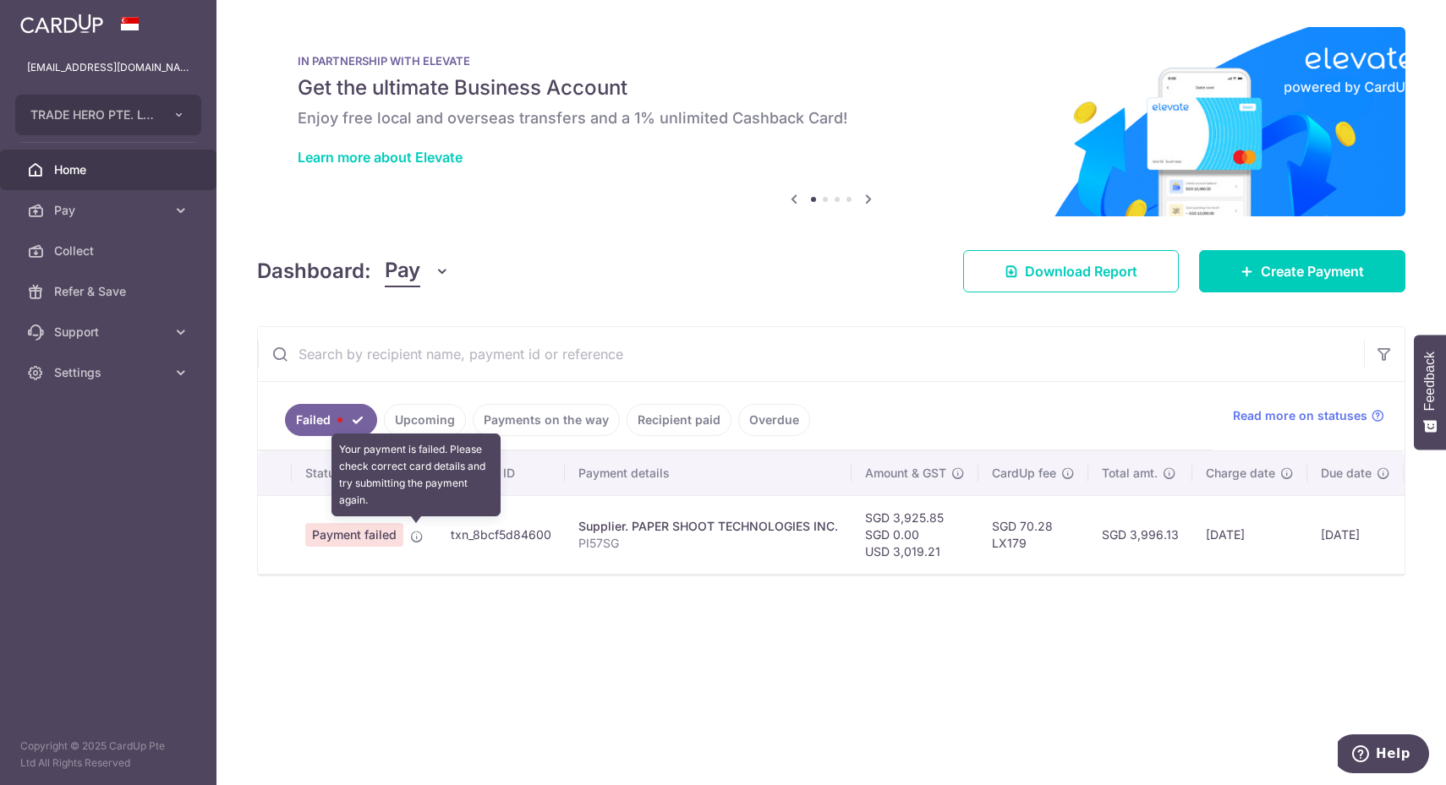
click at [415, 530] on icon at bounding box center [417, 537] width 14 height 14
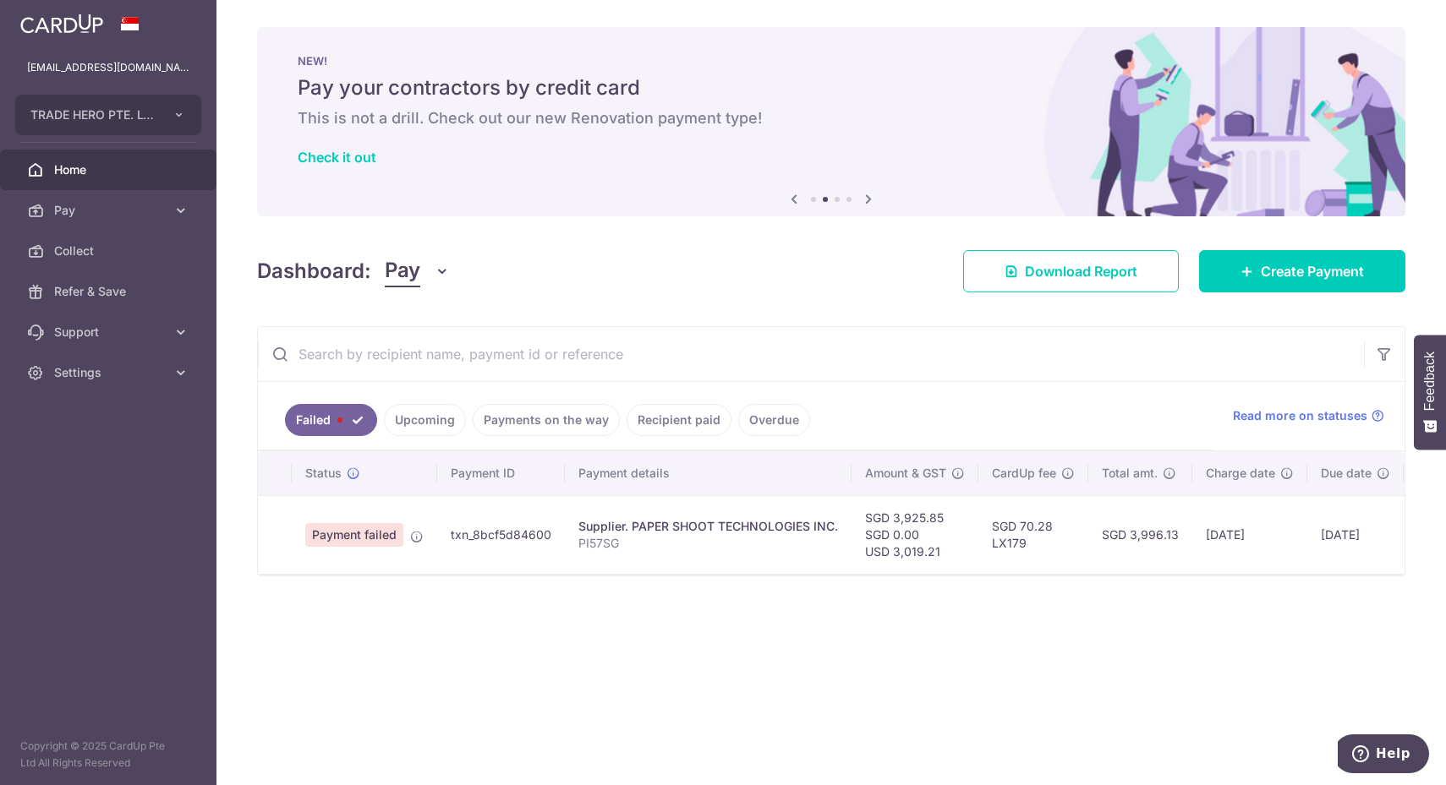
click at [423, 531] on td "Payment failed" at bounding box center [364, 534] width 145 height 79
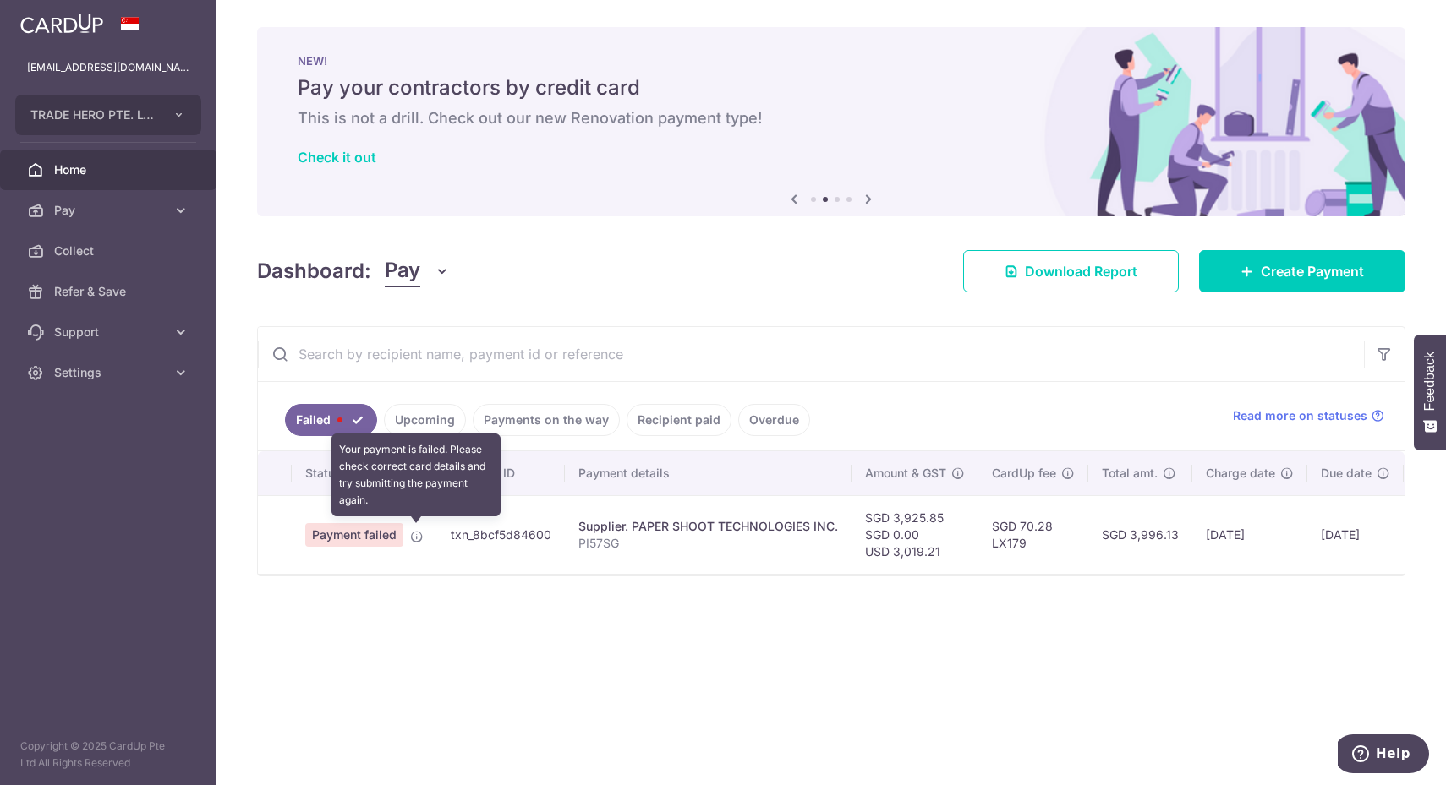
click at [415, 540] on td "Payment failed Your payment is failed. Please check correct card details and tr…" at bounding box center [364, 534] width 145 height 79
click at [415, 530] on icon at bounding box center [417, 537] width 14 height 14
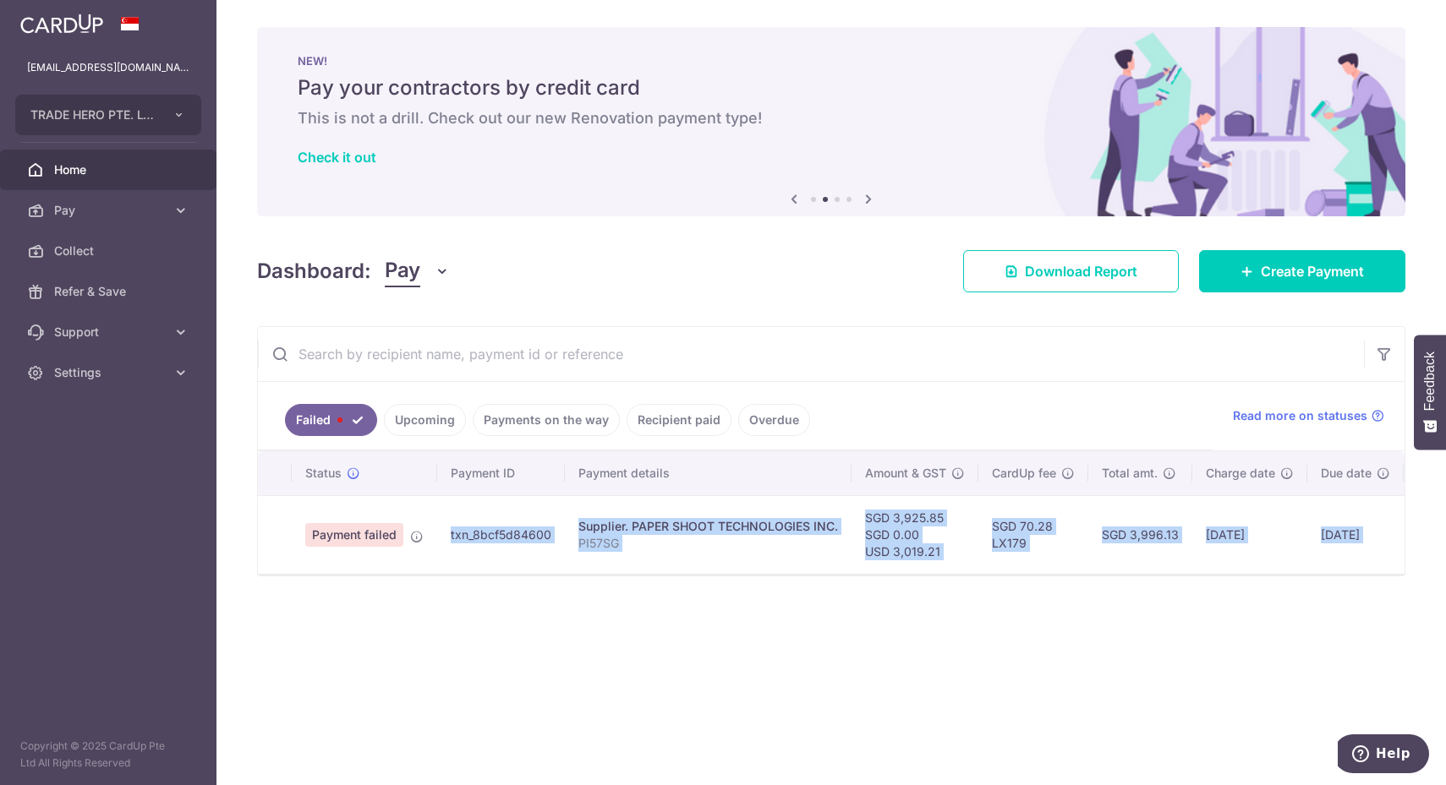
drag, startPoint x: 421, startPoint y: 568, endPoint x: 751, endPoint y: 612, distance: 332.6
click at [757, 610] on div "× Pause Schedule Pause all future payments in this series Pause just this one p…" at bounding box center [830, 392] width 1229 height 785
click at [741, 611] on div "× Pause Schedule Pause all future payments in this series Pause just this one p…" at bounding box center [830, 392] width 1229 height 785
